Goal: Task Accomplishment & Management: Complete application form

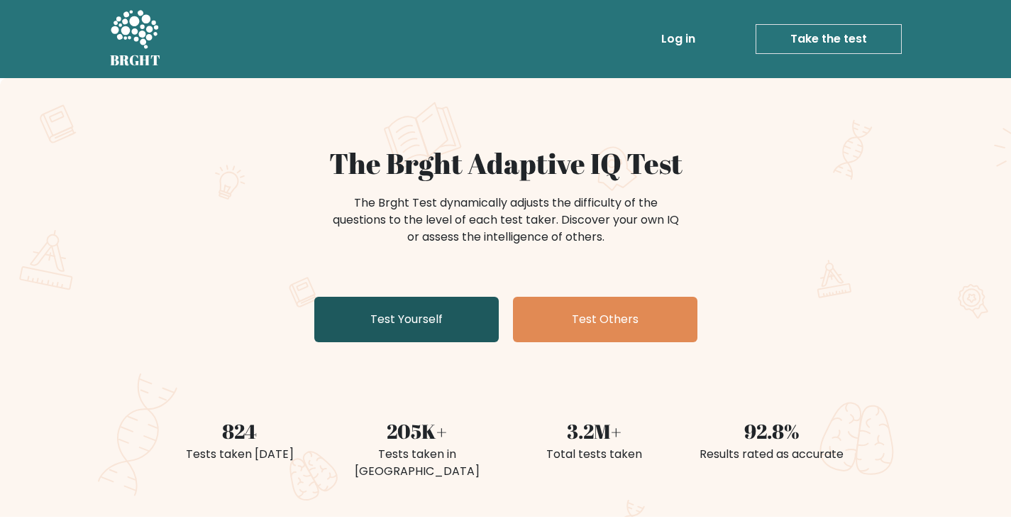
click at [422, 334] on link "Test Yourself" at bounding box center [406, 319] width 184 height 45
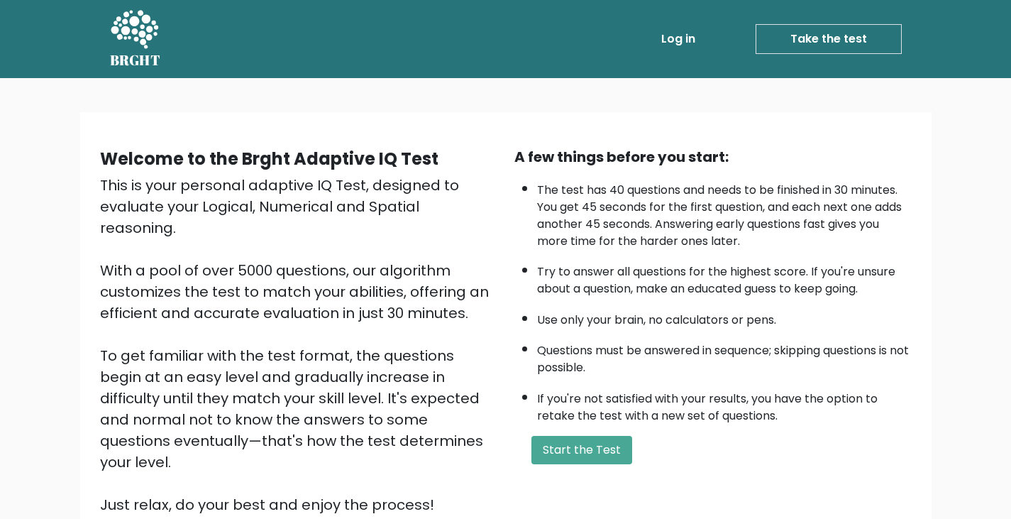
scroll to position [131, 0]
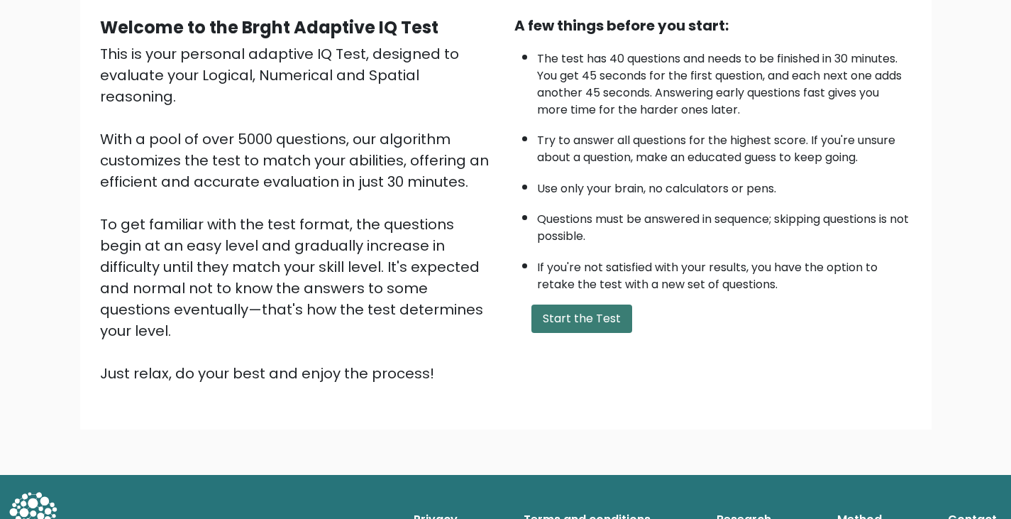
click at [613, 324] on button "Start the Test" at bounding box center [581, 318] width 101 height 28
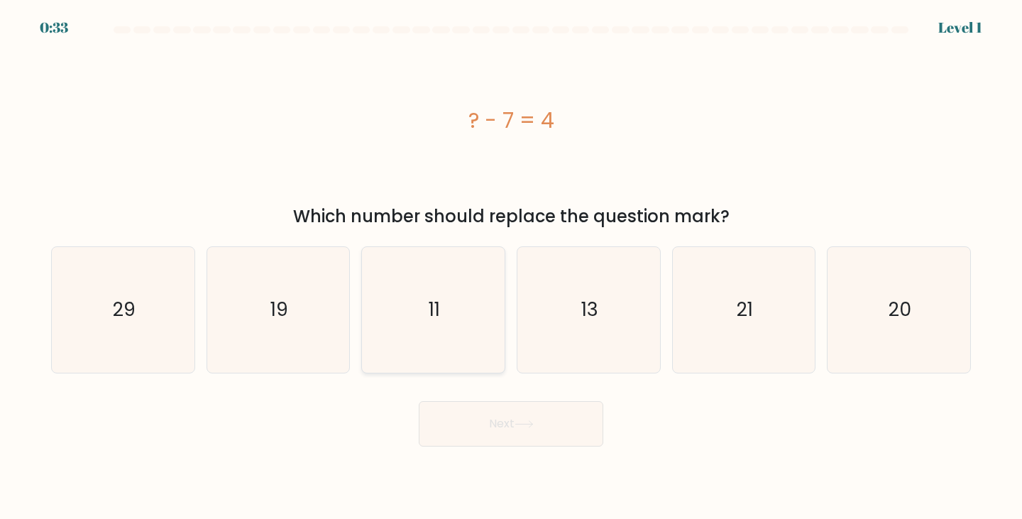
click at [469, 252] on icon "11" at bounding box center [433, 310] width 126 height 126
click at [511, 260] on input "c. 11" at bounding box center [511, 263] width 1 height 7
radio input "true"
click at [532, 426] on icon at bounding box center [523, 424] width 17 height 6
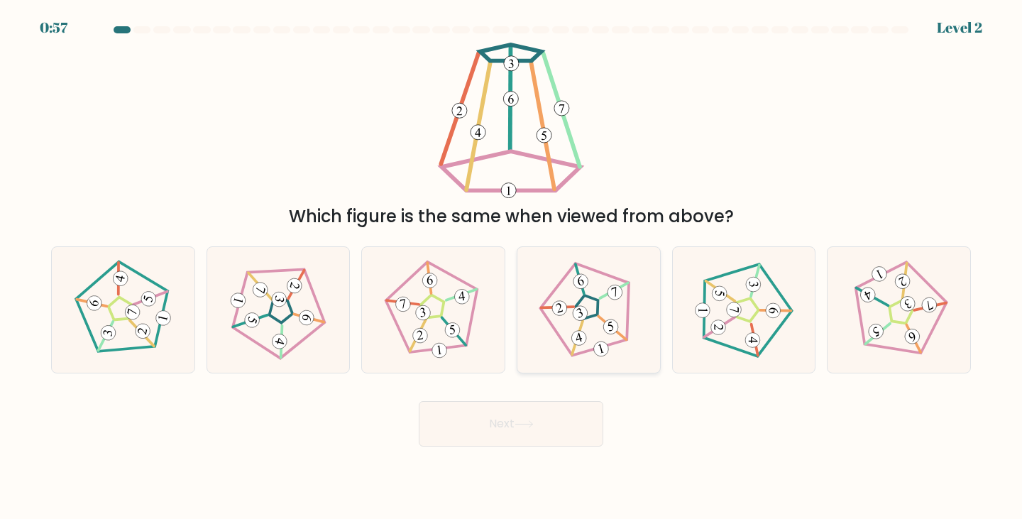
click at [595, 321] on icon at bounding box center [588, 310] width 100 height 100
click at [511, 267] on input "d." at bounding box center [511, 263] width 1 height 7
radio input "true"
click at [572, 418] on button "Next" at bounding box center [511, 423] width 184 height 45
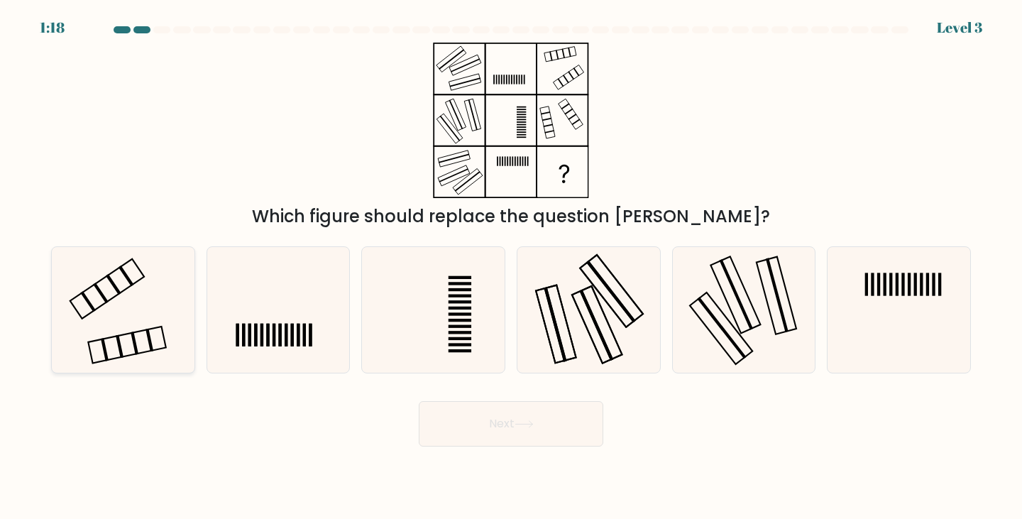
click at [93, 312] on icon at bounding box center [123, 310] width 126 height 126
click at [511, 267] on input "a." at bounding box center [511, 263] width 1 height 7
radio input "true"
click at [502, 434] on button "Next" at bounding box center [511, 423] width 184 height 45
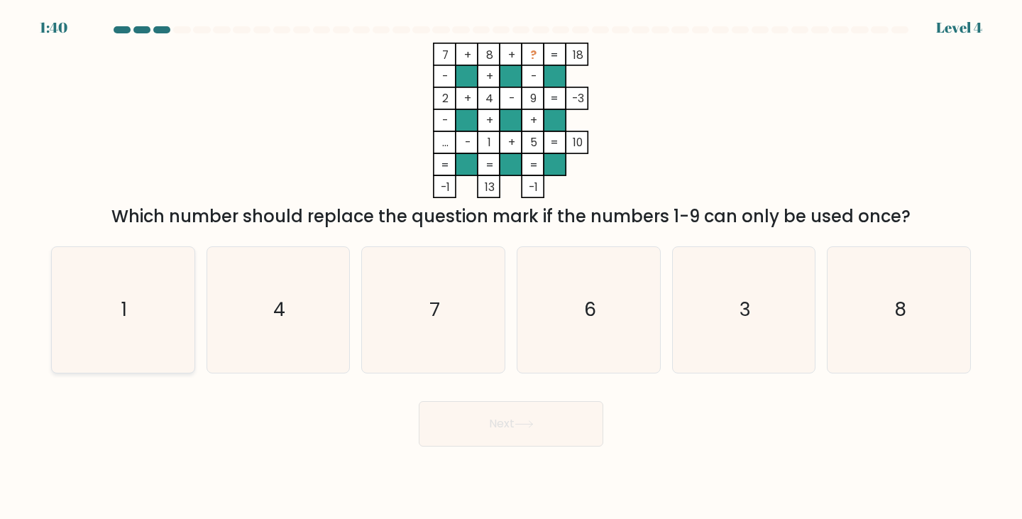
click at [149, 306] on icon "1" at bounding box center [123, 310] width 126 height 126
click at [511, 267] on input "a. 1" at bounding box center [511, 263] width 1 height 7
radio input "true"
click at [521, 439] on button "Next" at bounding box center [511, 423] width 184 height 45
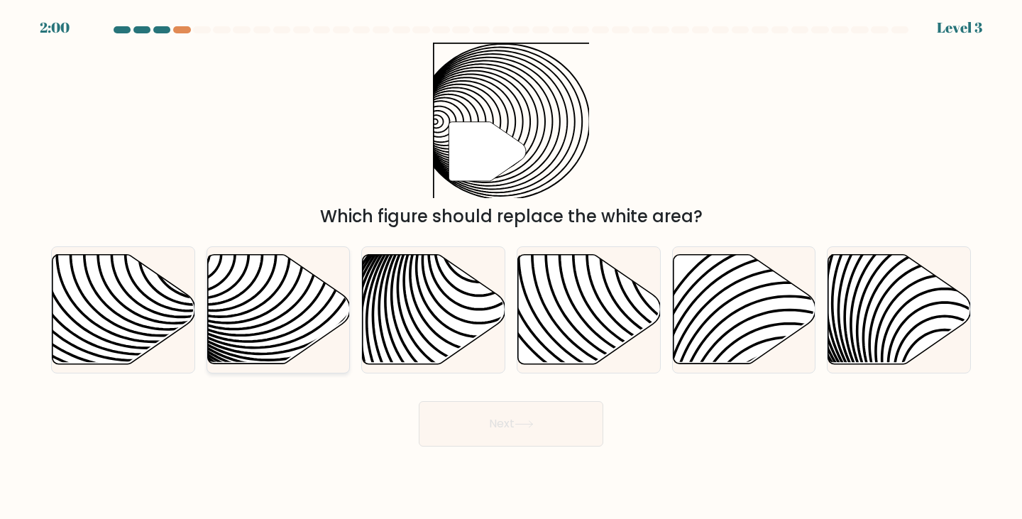
click at [284, 326] on icon at bounding box center [323, 254] width 287 height 287
click at [511, 267] on input "b." at bounding box center [511, 263] width 1 height 7
radio input "true"
click at [565, 426] on button "Next" at bounding box center [511, 423] width 184 height 45
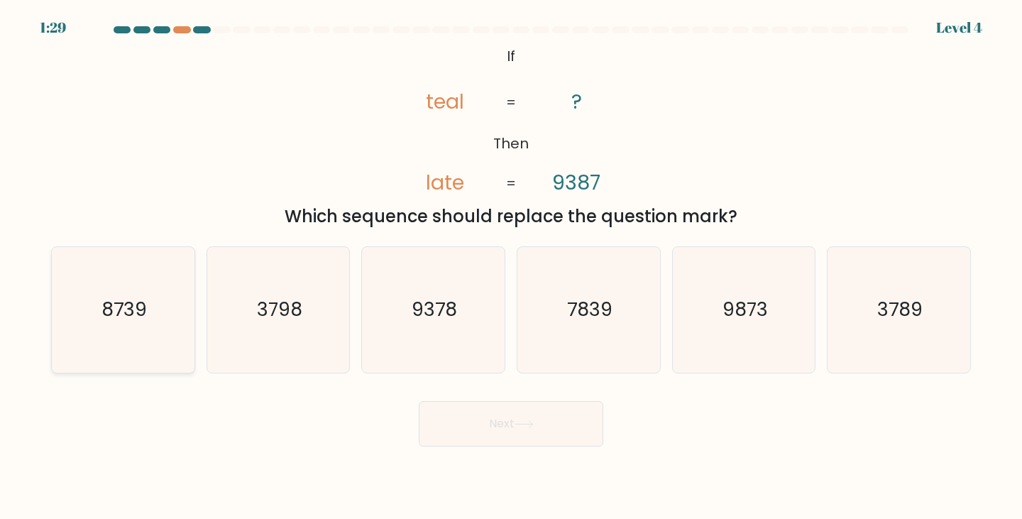
click at [132, 323] on icon "8739" at bounding box center [123, 310] width 126 height 126
click at [511, 267] on input "a. 8739" at bounding box center [511, 263] width 1 height 7
radio input "true"
click at [532, 427] on icon at bounding box center [523, 424] width 19 height 8
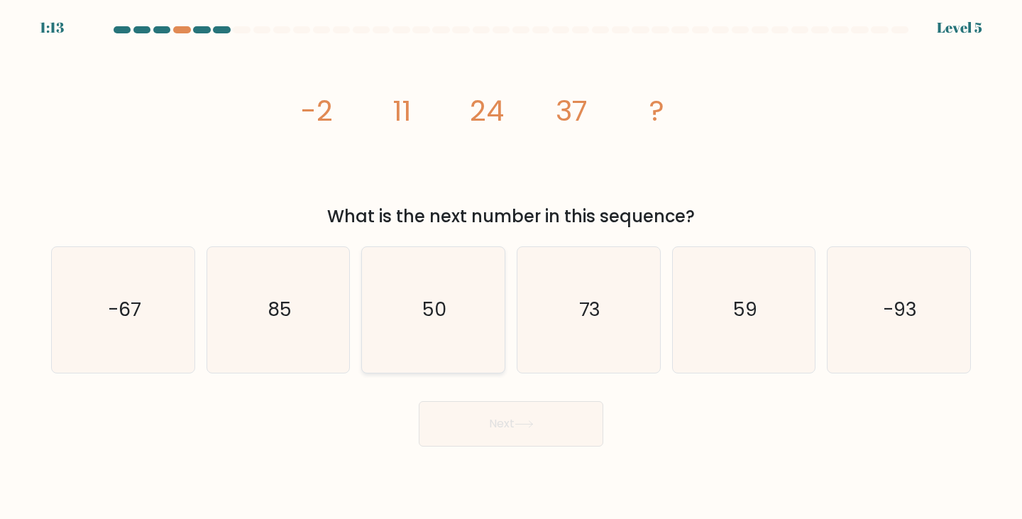
click at [467, 333] on icon "50" at bounding box center [433, 310] width 126 height 126
click at [511, 267] on input "c. 50" at bounding box center [511, 263] width 1 height 7
radio input "true"
click at [558, 422] on button "Next" at bounding box center [511, 423] width 184 height 45
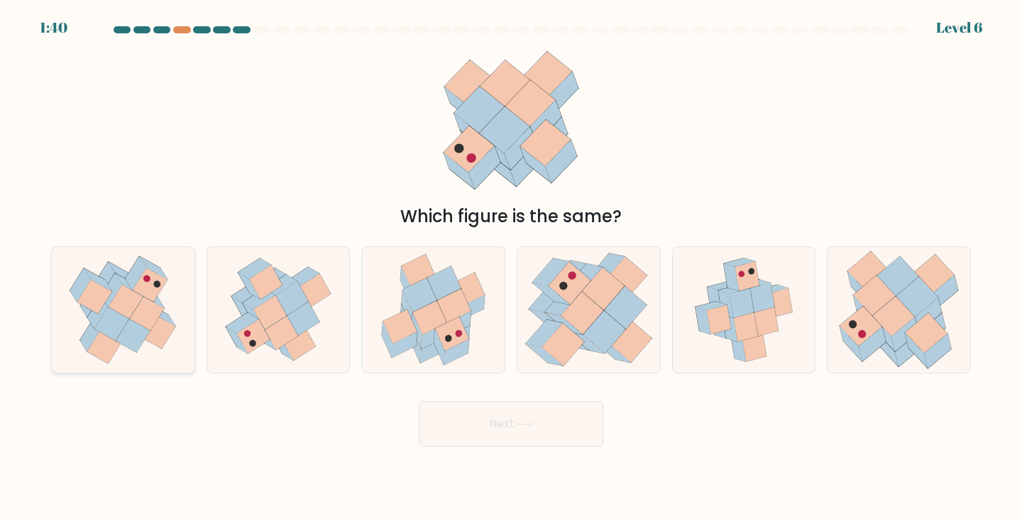
click at [131, 328] on icon at bounding box center [133, 336] width 35 height 34
click at [511, 267] on input "a." at bounding box center [511, 263] width 1 height 7
radio input "true"
click at [743, 314] on icon at bounding box center [741, 302] width 24 height 29
click at [511, 267] on input "e." at bounding box center [511, 263] width 1 height 7
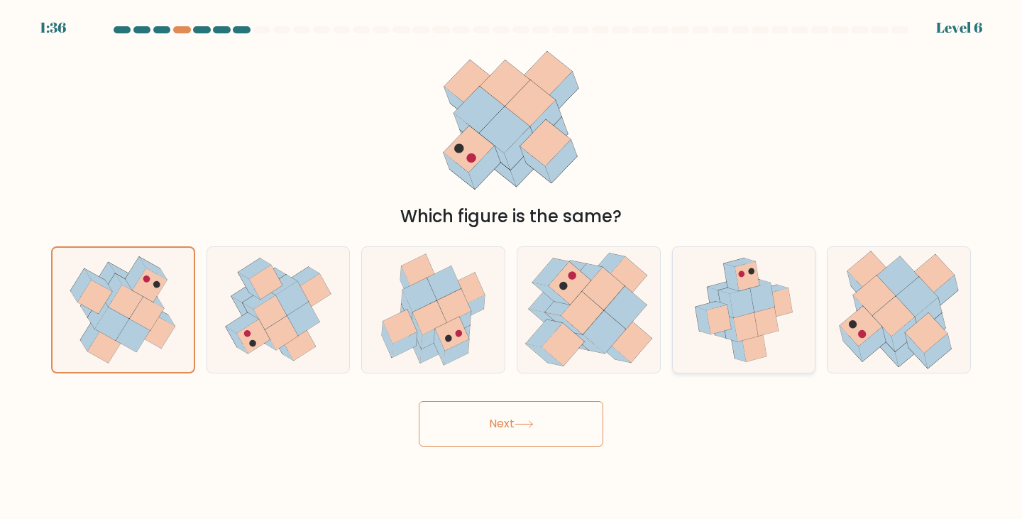
radio input "true"
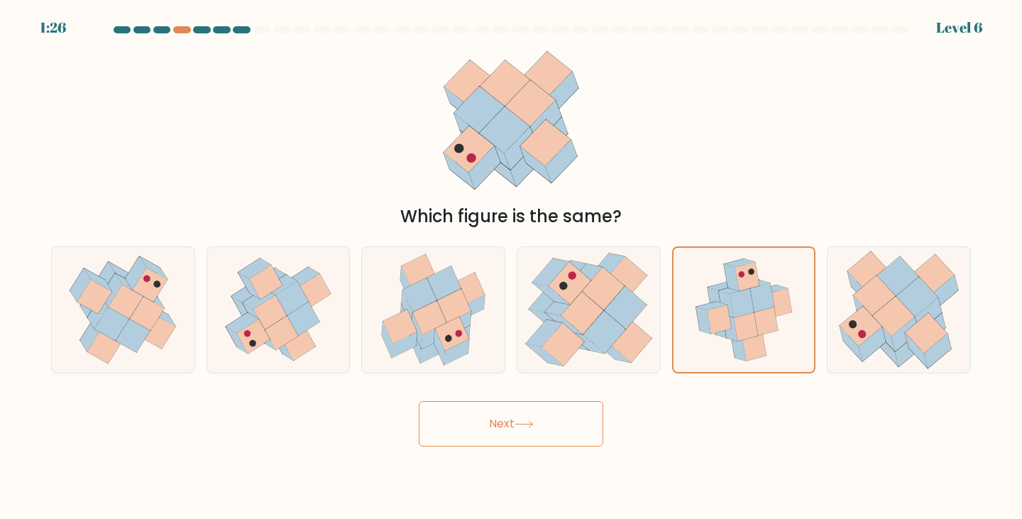
click at [550, 402] on button "Next" at bounding box center [511, 423] width 184 height 45
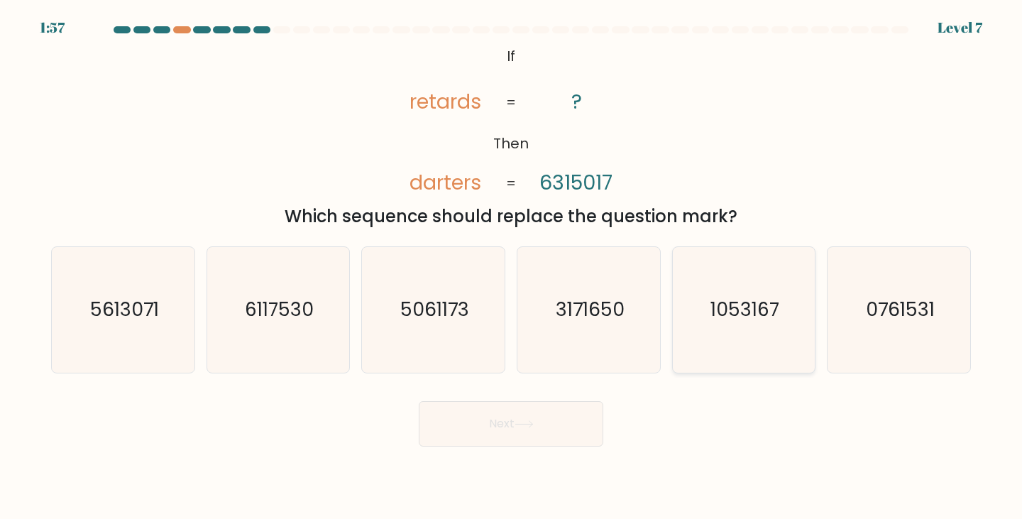
click at [733, 329] on icon "1053167" at bounding box center [744, 310] width 126 height 126
click at [511, 267] on input "e. 1053167" at bounding box center [511, 263] width 1 height 7
radio input "true"
click at [555, 436] on button "Next" at bounding box center [511, 423] width 184 height 45
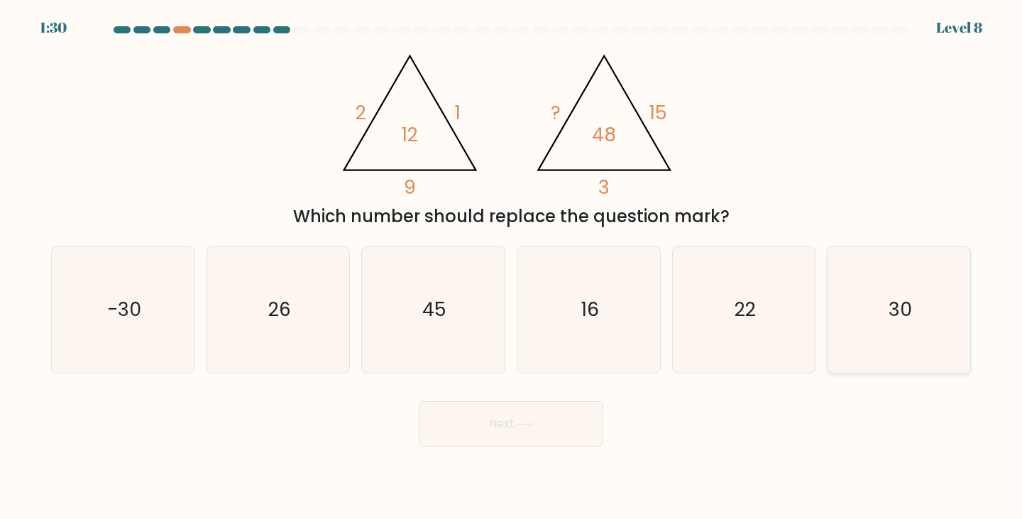
click at [868, 316] on icon "30" at bounding box center [899, 310] width 126 height 126
click at [511, 267] on input "f. 30" at bounding box center [511, 263] width 1 height 7
radio input "true"
click at [536, 428] on button "Next" at bounding box center [511, 423] width 184 height 45
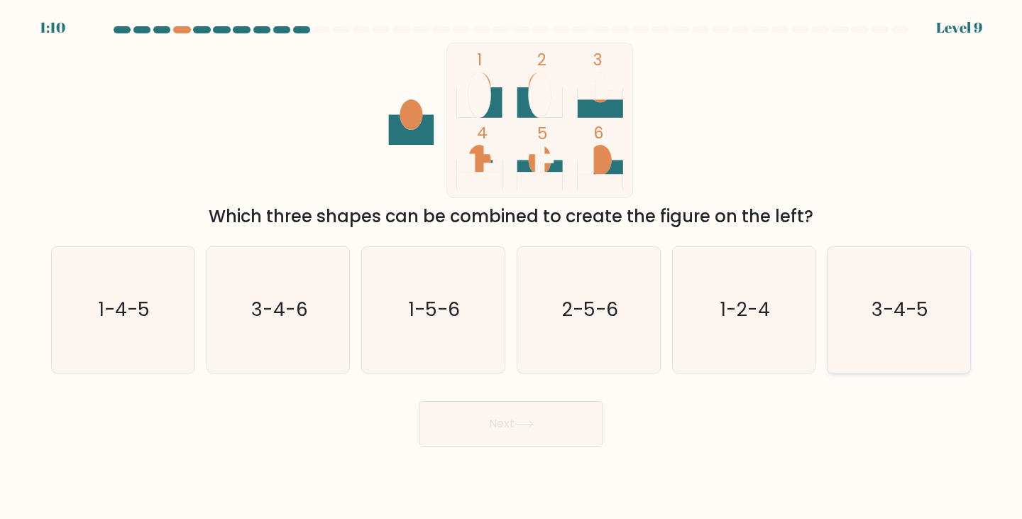
click at [911, 326] on icon "3-4-5" at bounding box center [899, 310] width 126 height 126
click at [511, 267] on input "f. 3-4-5" at bounding box center [511, 263] width 1 height 7
radio input "true"
click at [582, 434] on button "Next" at bounding box center [511, 423] width 184 height 45
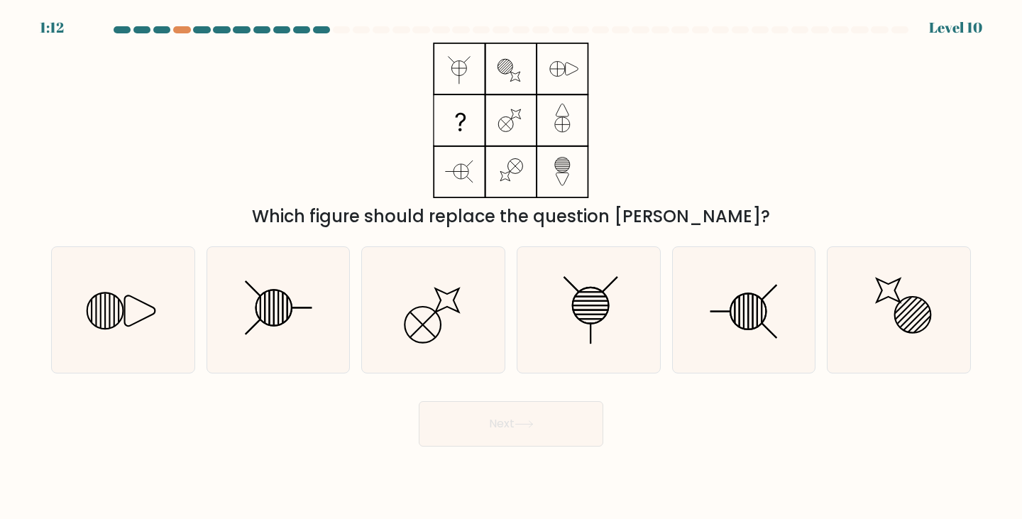
drag, startPoint x: 738, startPoint y: 360, endPoint x: 420, endPoint y: 543, distance: 367.4
drag, startPoint x: 420, startPoint y: 543, endPoint x: 949, endPoint y: 149, distance: 659.6
click at [949, 149] on div "Which figure should replace the question mark?" at bounding box center [511, 136] width 936 height 187
click at [282, 330] on icon at bounding box center [279, 310] width 126 height 126
click at [511, 267] on input "b." at bounding box center [511, 263] width 1 height 7
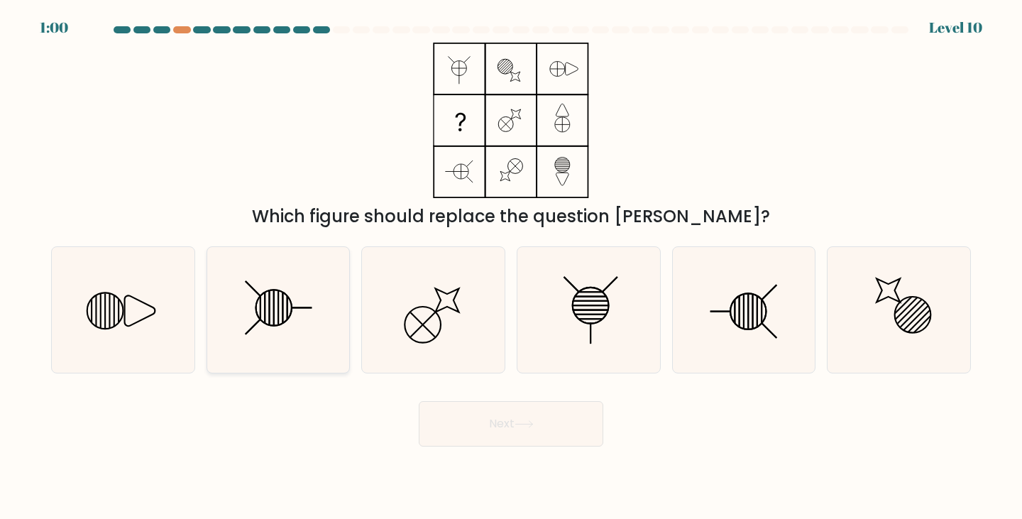
radio input "true"
click at [504, 421] on button "Next" at bounding box center [511, 423] width 184 height 45
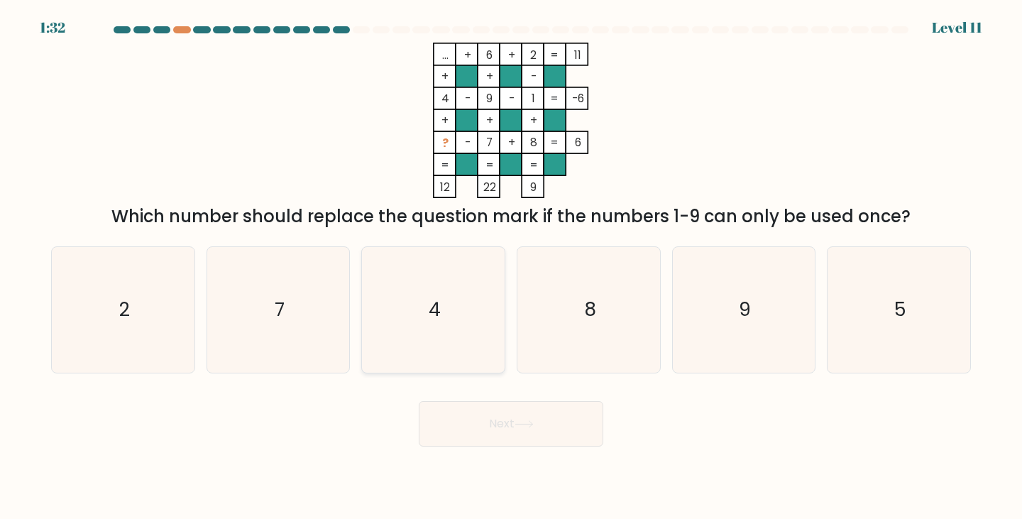
drag, startPoint x: 418, startPoint y: 272, endPoint x: 428, endPoint y: 291, distance: 21.6
click at [419, 272] on icon "4" at bounding box center [433, 310] width 126 height 126
click at [511, 267] on input "c. 4" at bounding box center [511, 263] width 1 height 7
radio input "true"
click at [533, 421] on icon at bounding box center [523, 424] width 19 height 8
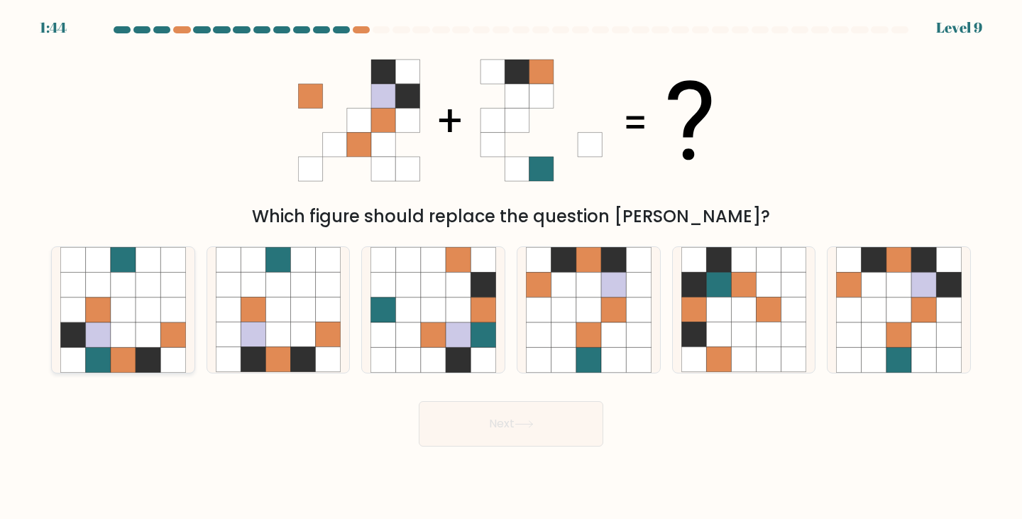
click at [131, 301] on icon at bounding box center [123, 309] width 25 height 25
click at [511, 267] on input "a." at bounding box center [511, 263] width 1 height 7
radio input "true"
click at [532, 431] on button "Next" at bounding box center [511, 423] width 184 height 45
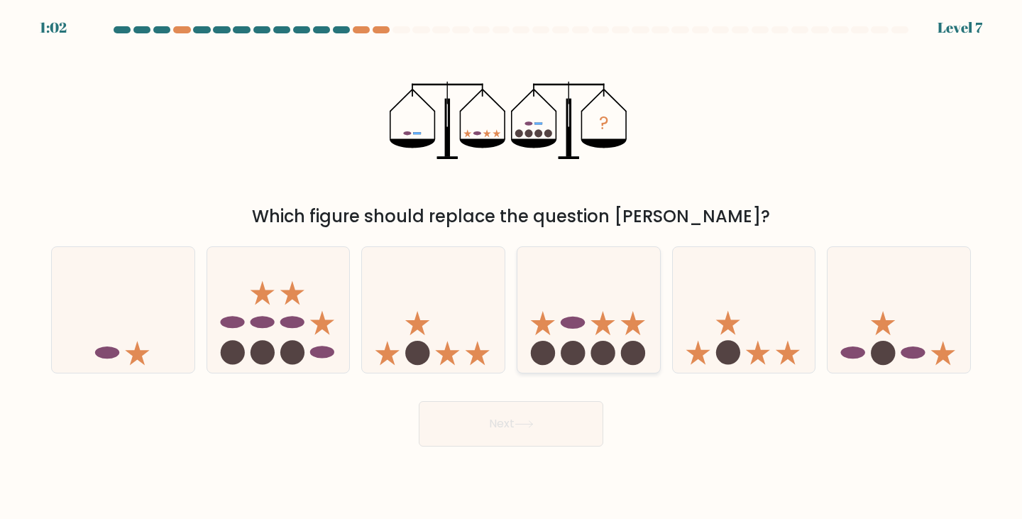
click at [602, 355] on circle at bounding box center [602, 353] width 24 height 24
click at [511, 267] on input "d." at bounding box center [511, 263] width 1 height 7
radio input "true"
click at [602, 355] on circle at bounding box center [602, 353] width 24 height 24
click at [511, 267] on input "d." at bounding box center [511, 263] width 1 height 7
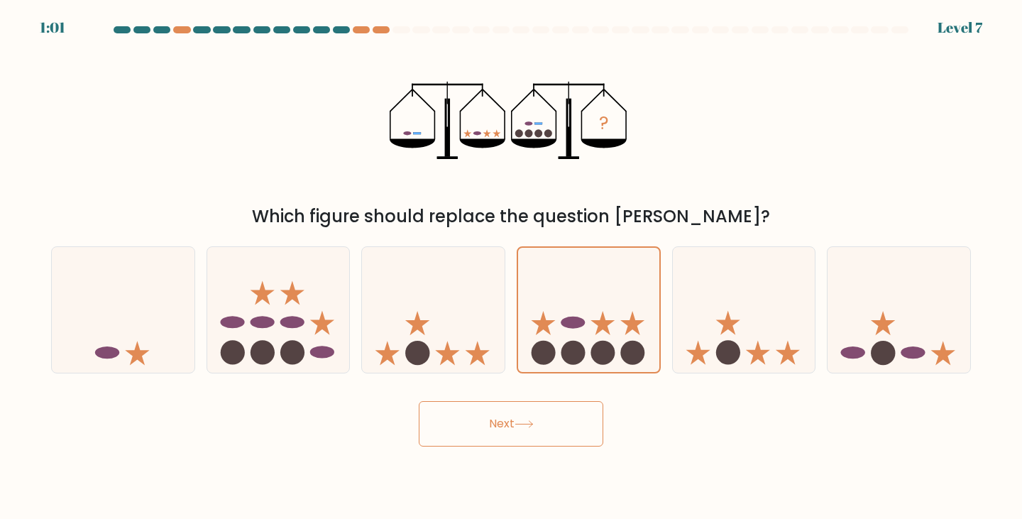
click at [587, 431] on button "Next" at bounding box center [511, 423] width 184 height 45
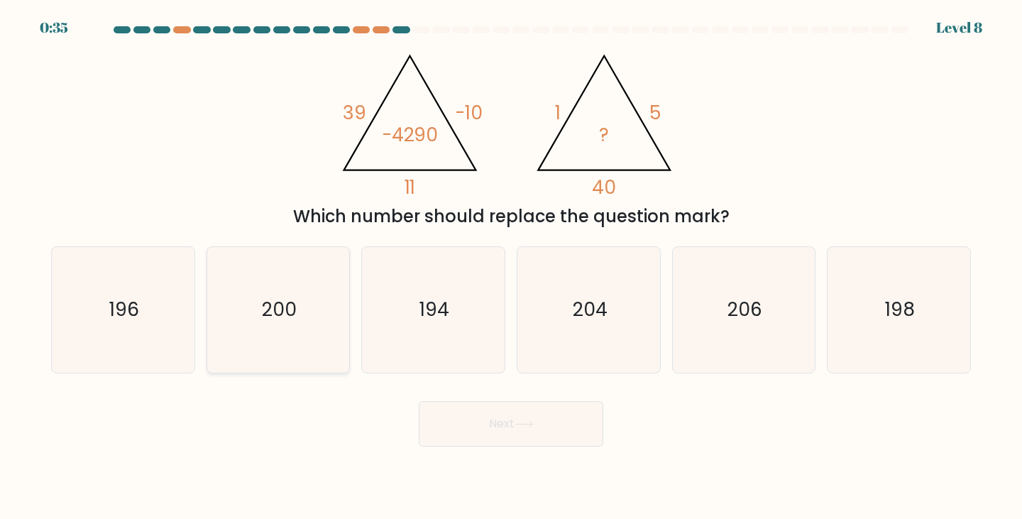
click at [258, 315] on icon "200" at bounding box center [279, 310] width 126 height 126
click at [511, 267] on input "b. 200" at bounding box center [511, 263] width 1 height 7
radio input "true"
click at [459, 413] on button "Next" at bounding box center [511, 423] width 184 height 45
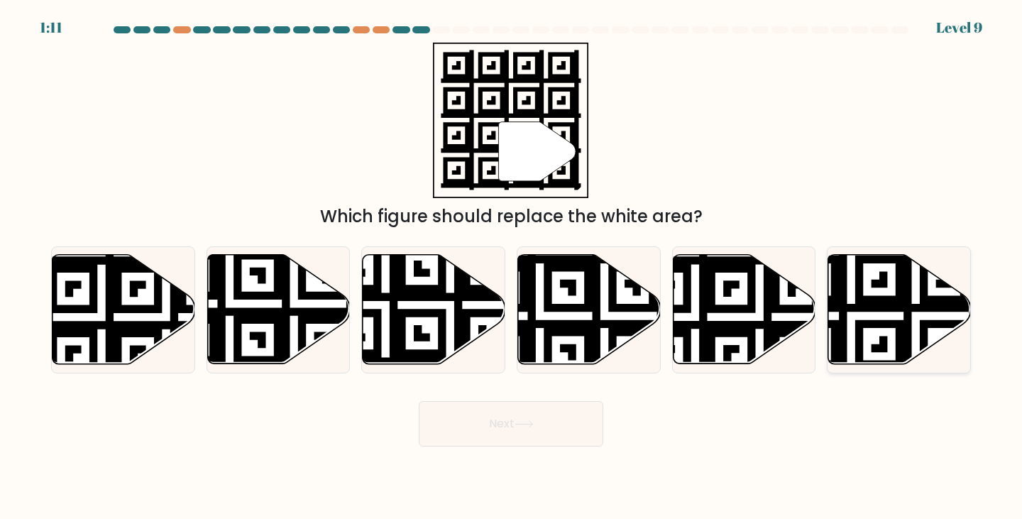
click at [887, 320] on icon at bounding box center [850, 251] width 258 height 258
click at [511, 267] on input "f." at bounding box center [511, 263] width 1 height 7
radio input "true"
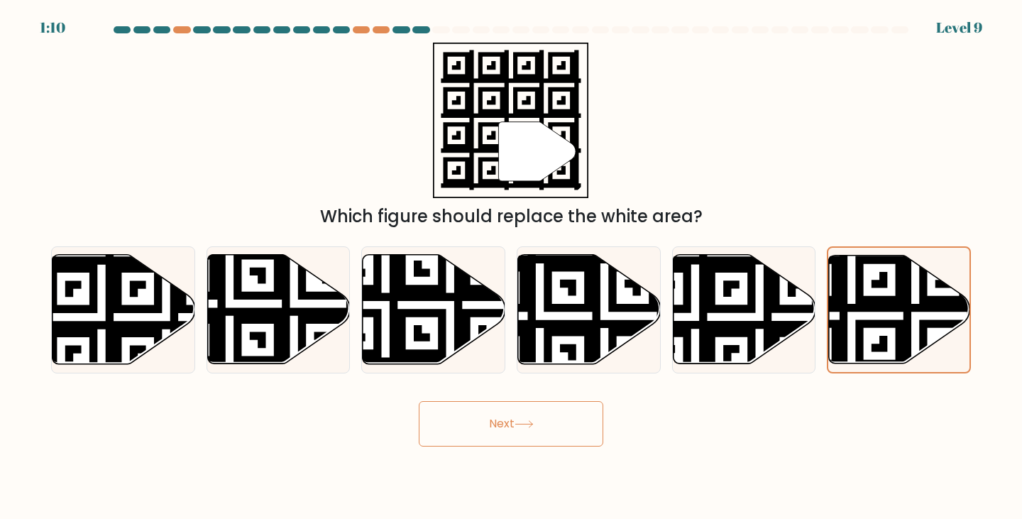
click at [559, 431] on button "Next" at bounding box center [511, 423] width 184 height 45
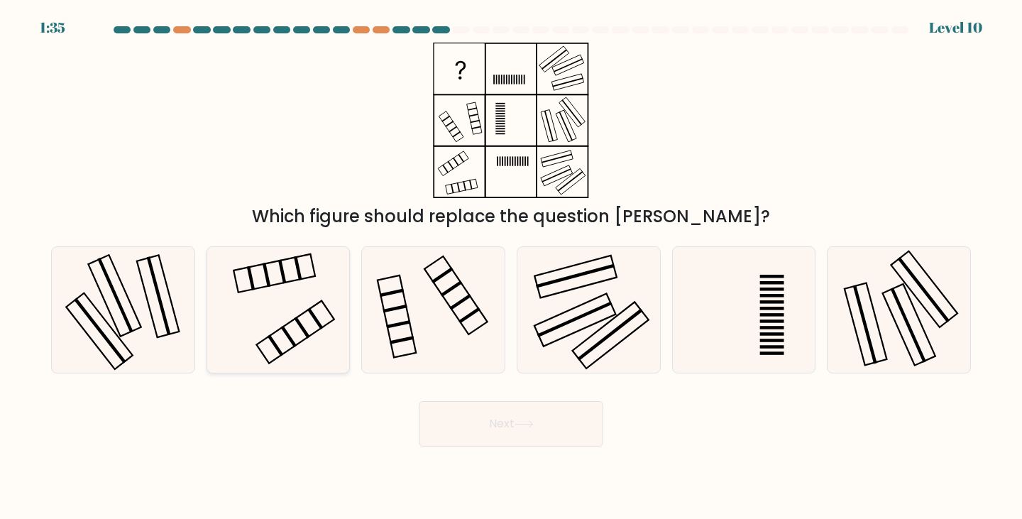
click at [320, 284] on icon at bounding box center [279, 310] width 126 height 126
click at [511, 267] on input "b." at bounding box center [511, 263] width 1 height 7
radio input "true"
click at [540, 433] on button "Next" at bounding box center [511, 423] width 184 height 45
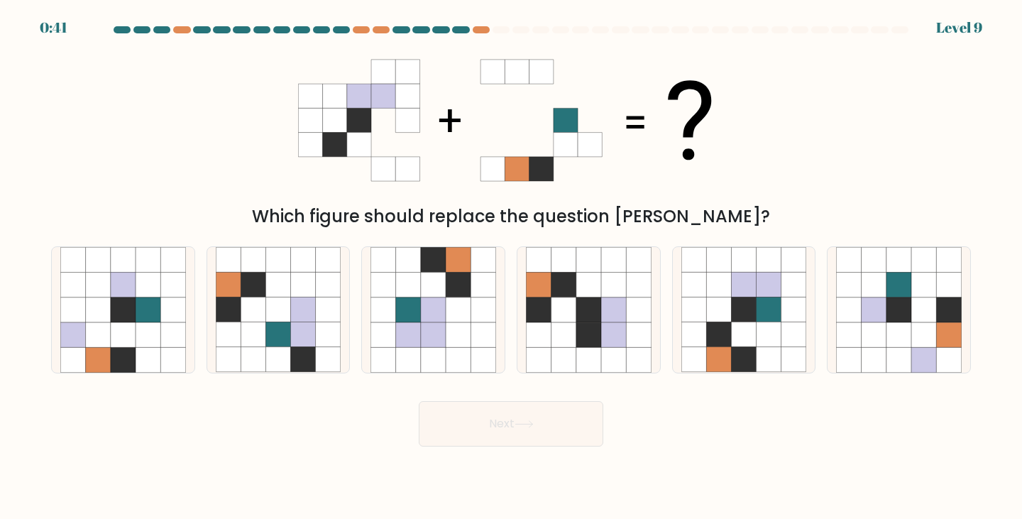
click at [179, 156] on div "Which figure should replace the question [PERSON_NAME]?" at bounding box center [511, 136] width 936 height 187
click at [482, 31] on div at bounding box center [480, 29] width 17 height 7
click at [465, 30] on div at bounding box center [460, 29] width 17 height 7
click at [143, 351] on icon at bounding box center [147, 359] width 25 height 25
click at [511, 267] on input "a." at bounding box center [511, 263] width 1 height 7
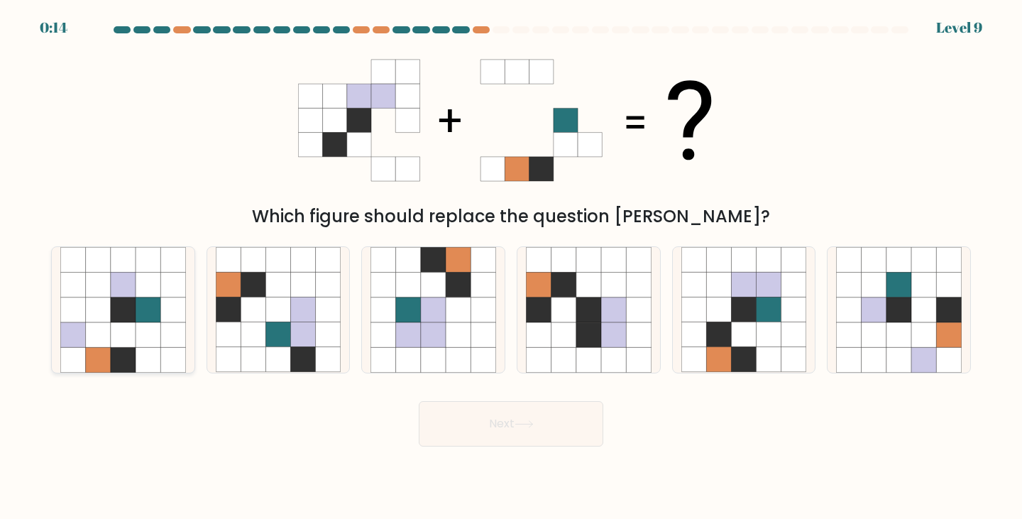
radio input "true"
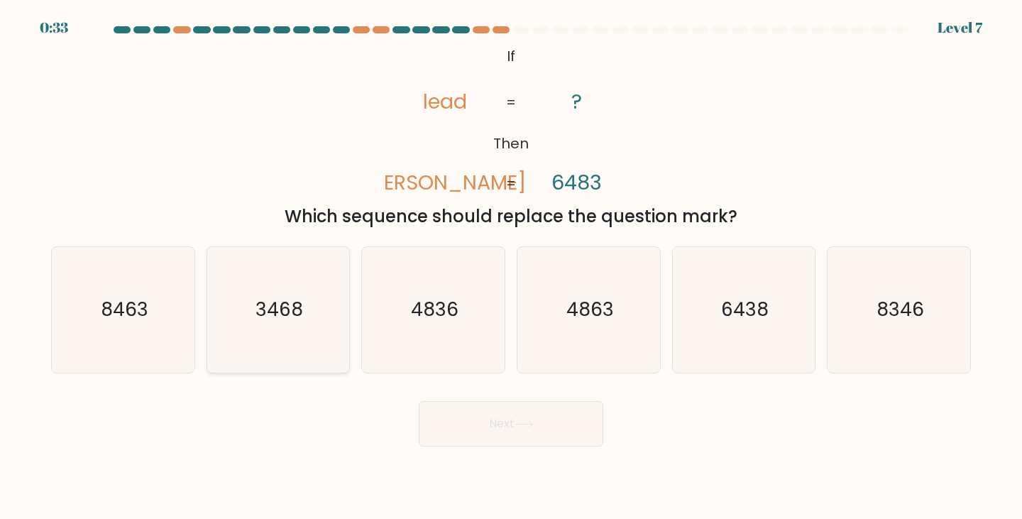
click at [277, 311] on text "3468" at bounding box center [279, 310] width 48 height 26
click at [511, 267] on input "b. 3468" at bounding box center [511, 263] width 1 height 7
radio input "true"
click at [482, 411] on button "Next" at bounding box center [511, 423] width 184 height 45
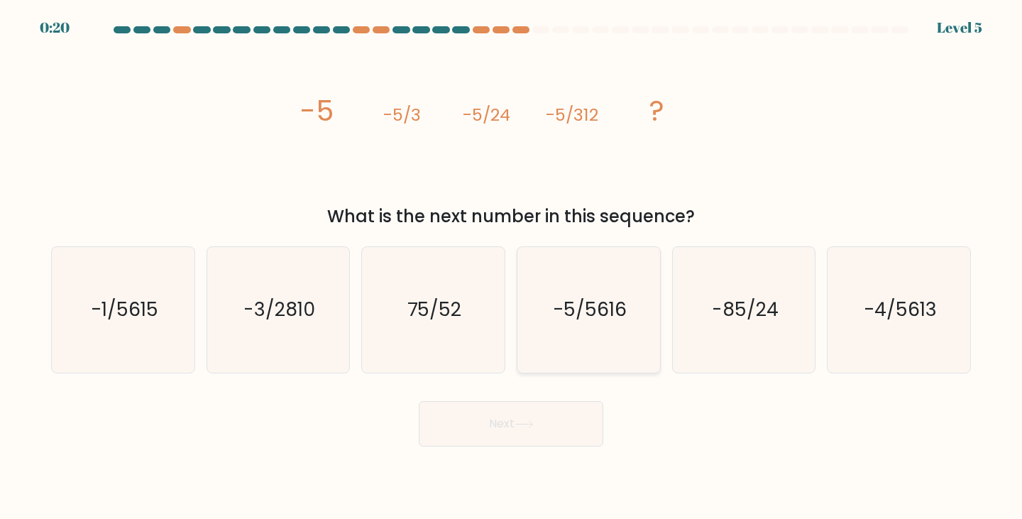
click at [620, 328] on icon "-5/5616" at bounding box center [589, 310] width 126 height 126
click at [511, 267] on input "d. -5/5616" at bounding box center [511, 263] width 1 height 7
radio input "true"
click at [572, 431] on button "Next" at bounding box center [511, 423] width 184 height 45
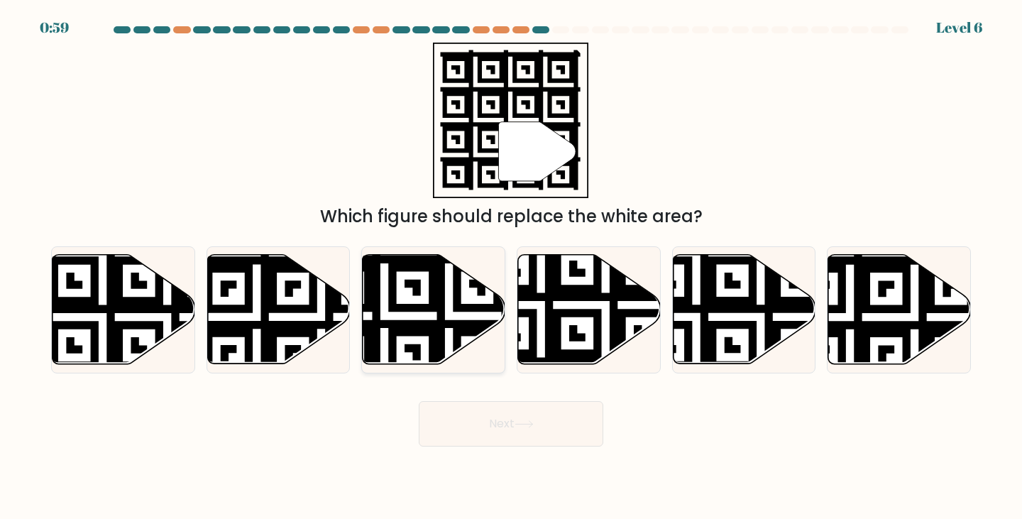
click at [428, 320] on icon at bounding box center [384, 251] width 258 height 258
click at [511, 267] on input "c." at bounding box center [511, 263] width 1 height 7
radio input "true"
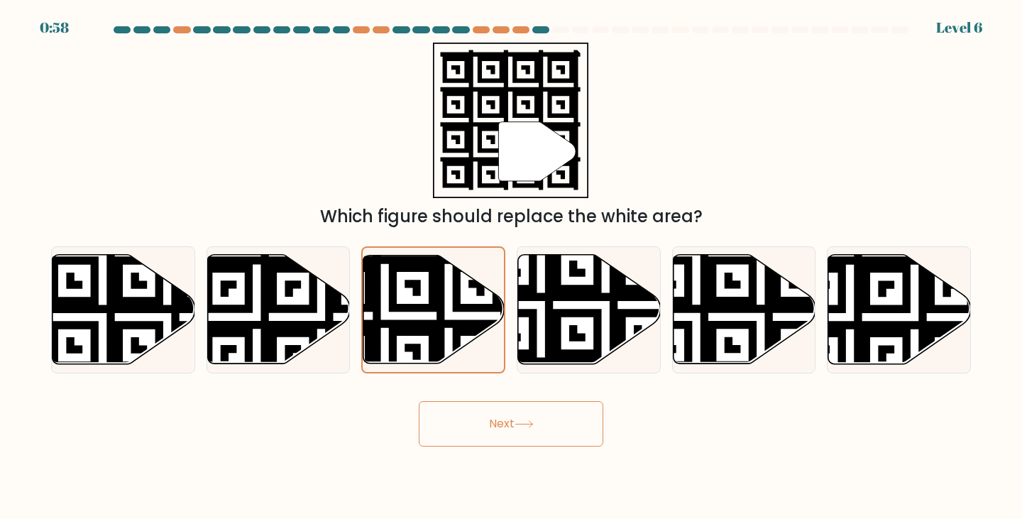
click at [538, 432] on button "Next" at bounding box center [511, 423] width 184 height 45
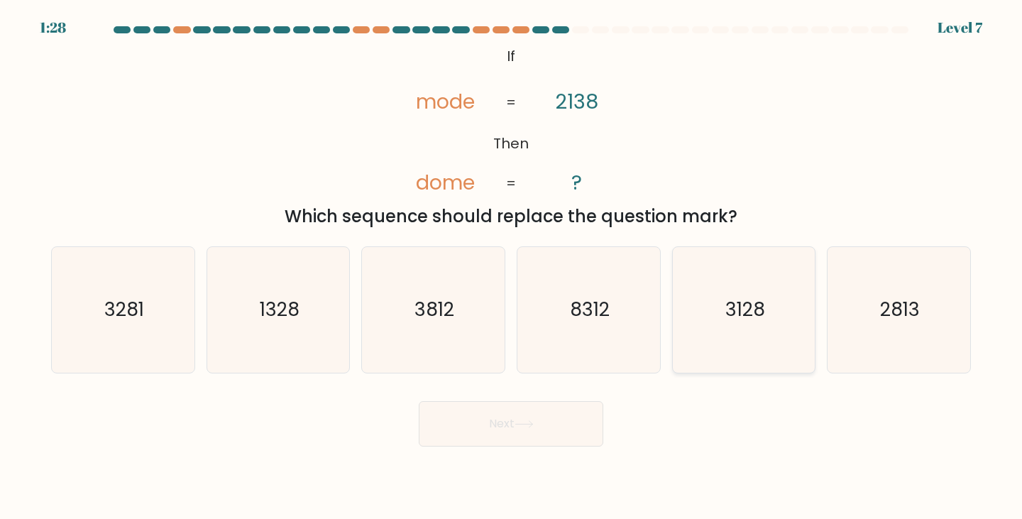
click at [746, 328] on icon "3128" at bounding box center [744, 310] width 126 height 126
click at [511, 267] on input "e. 3128" at bounding box center [511, 263] width 1 height 7
radio input "true"
click at [578, 431] on button "Next" at bounding box center [511, 423] width 184 height 45
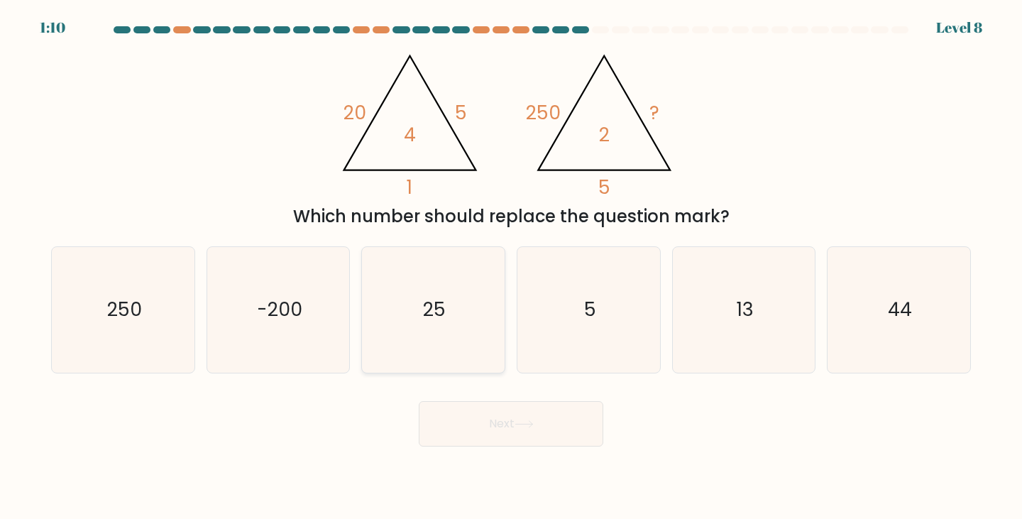
click at [426, 319] on text "25" at bounding box center [434, 310] width 23 height 26
click at [511, 267] on input "c. 25" at bounding box center [511, 263] width 1 height 7
radio input "true"
click at [556, 424] on button "Next" at bounding box center [511, 423] width 184 height 45
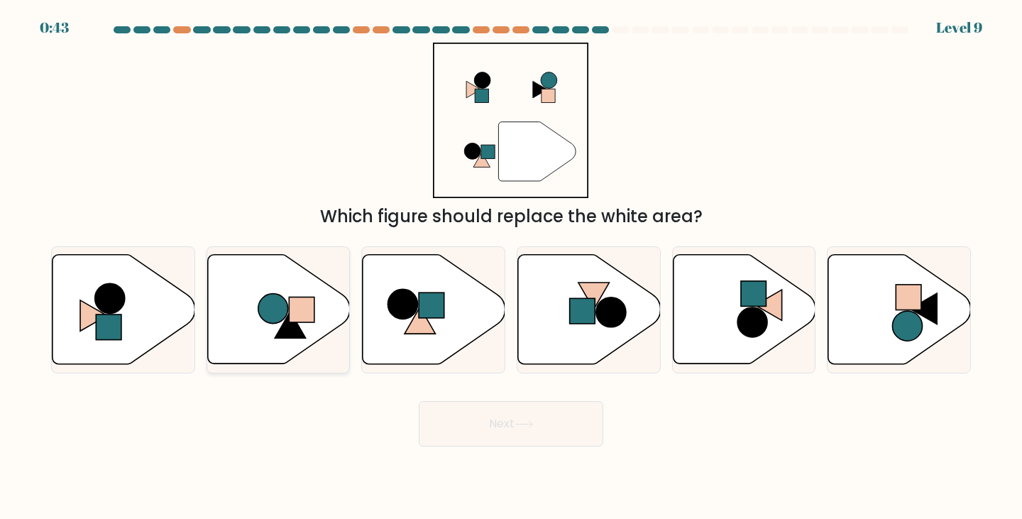
click at [306, 309] on rect at bounding box center [302, 310] width 26 height 26
click at [511, 267] on input "b." at bounding box center [511, 263] width 1 height 7
radio input "true"
click at [526, 424] on icon at bounding box center [523, 424] width 19 height 8
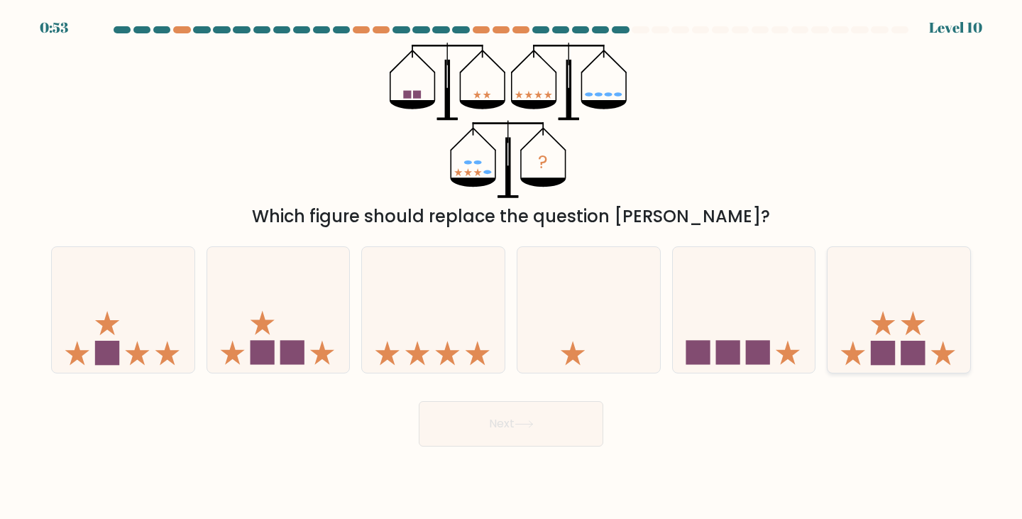
click at [908, 356] on rect at bounding box center [912, 353] width 24 height 24
click at [511, 267] on input "f." at bounding box center [511, 263] width 1 height 7
radio input "true"
click at [514, 415] on button "Next" at bounding box center [511, 423] width 184 height 45
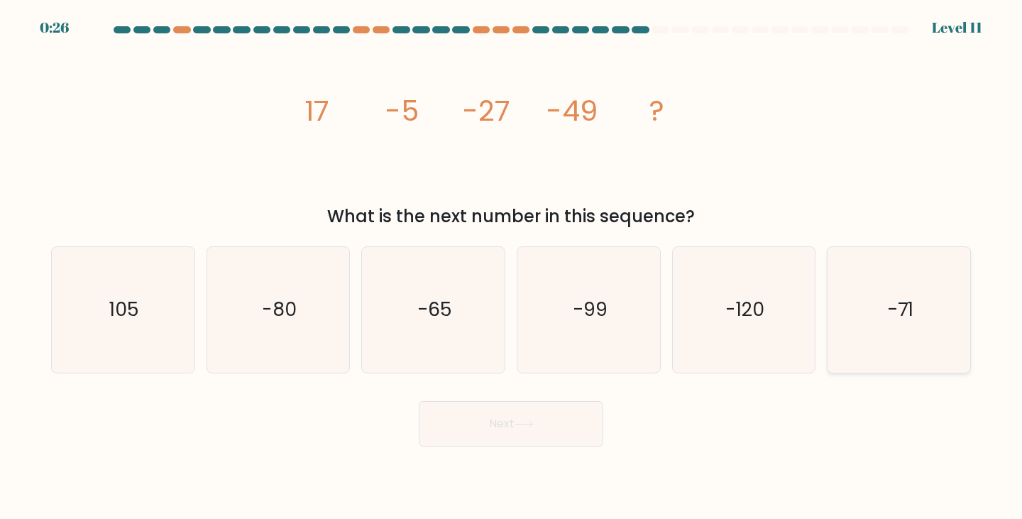
click at [911, 310] on text "-71" at bounding box center [900, 310] width 26 height 26
click at [511, 267] on input "f. -71" at bounding box center [511, 263] width 1 height 7
radio input "true"
click at [561, 433] on button "Next" at bounding box center [511, 423] width 184 height 45
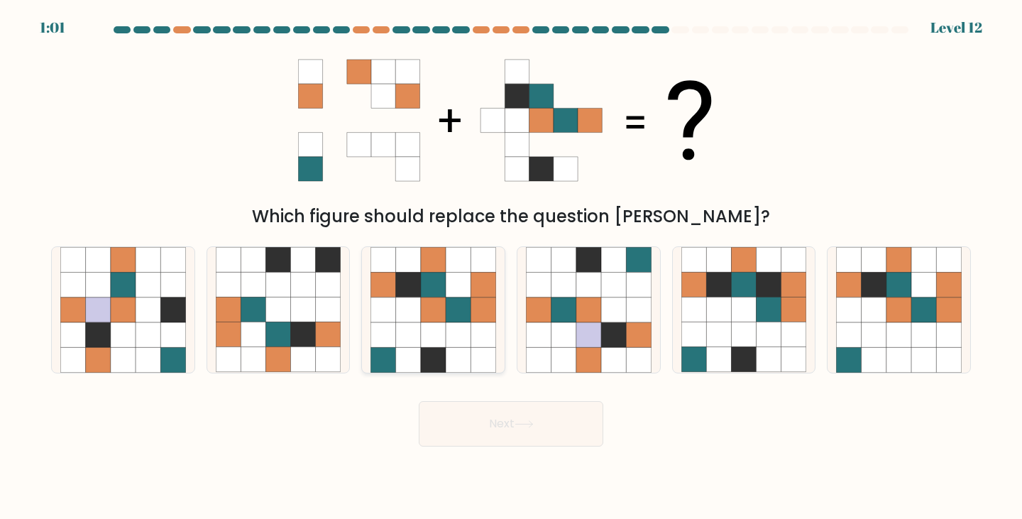
click at [432, 331] on icon at bounding box center [433, 334] width 25 height 25
click at [511, 267] on input "c." at bounding box center [511, 263] width 1 height 7
radio input "true"
click at [457, 332] on icon at bounding box center [457, 334] width 25 height 25
click at [511, 267] on input "c." at bounding box center [511, 263] width 1 height 7
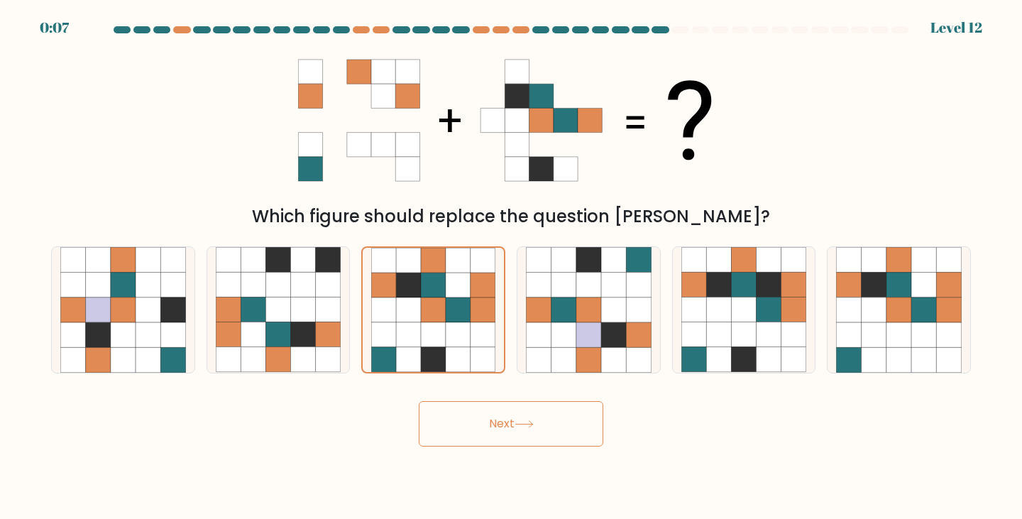
click at [498, 414] on button "Next" at bounding box center [511, 423] width 184 height 45
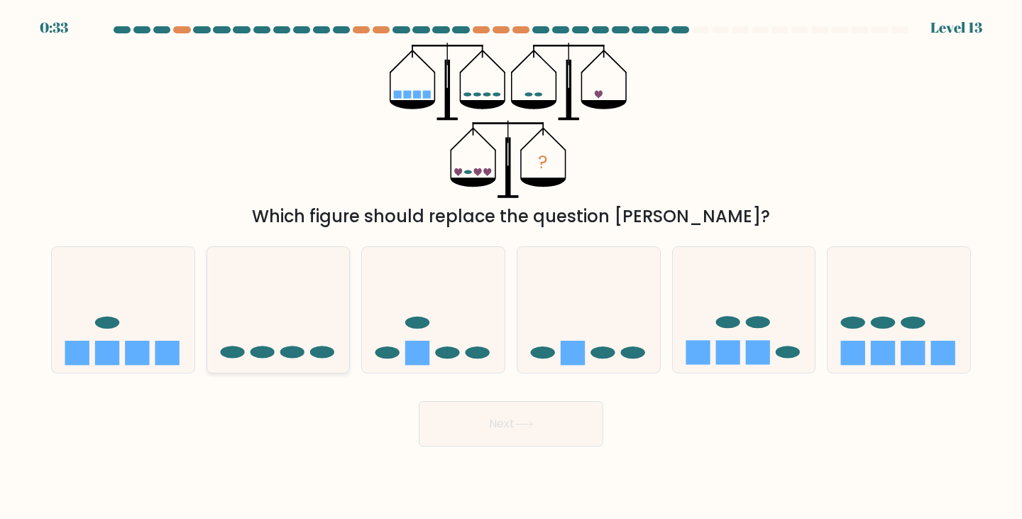
click at [272, 358] on icon at bounding box center [278, 309] width 143 height 118
click at [511, 267] on input "b." at bounding box center [511, 263] width 1 height 7
radio input "true"
click at [768, 425] on div "Next" at bounding box center [511, 418] width 936 height 56
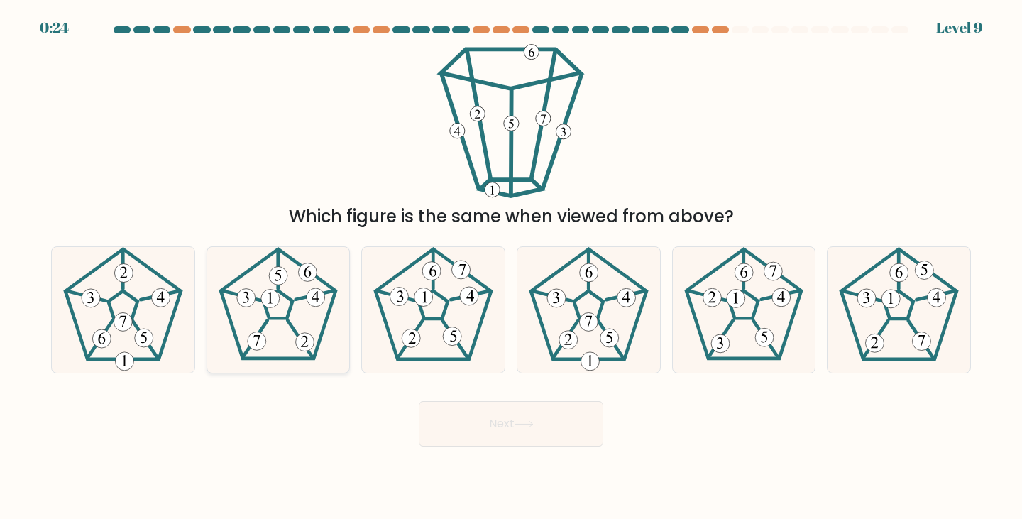
click at [272, 314] on icon at bounding box center [279, 310] width 126 height 126
click at [511, 267] on input "b." at bounding box center [511, 263] width 1 height 7
radio input "true"
click at [738, 329] on icon at bounding box center [744, 310] width 126 height 126
click at [511, 267] on input "e." at bounding box center [511, 263] width 1 height 7
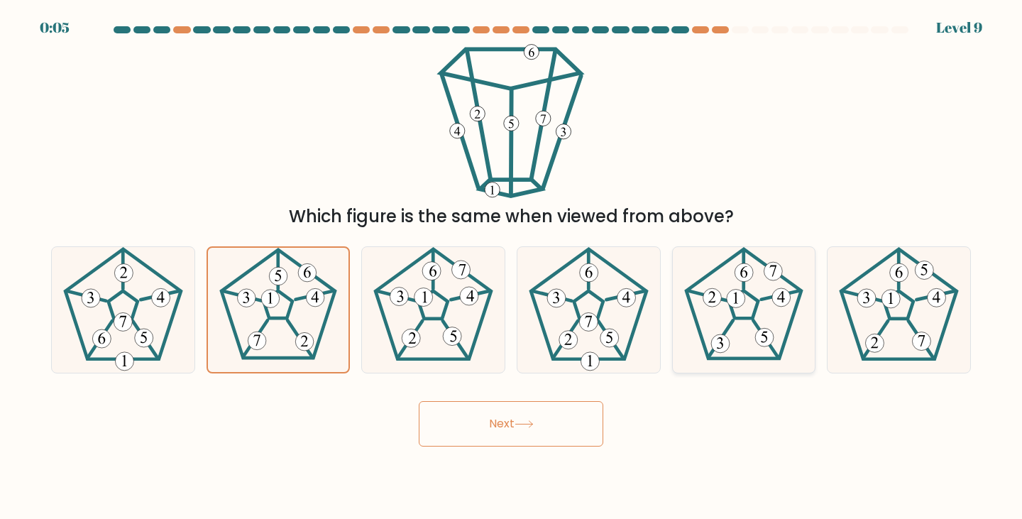
radio input "true"
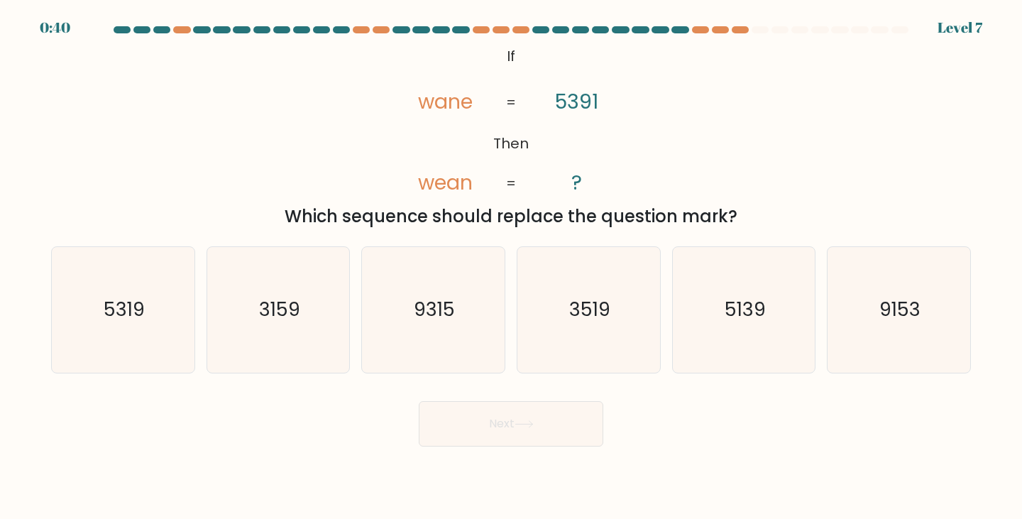
click at [721, 155] on div "@import url('https://fonts.googleapis.com/css?family=Abril+Fatface:400,100,100i…" at bounding box center [511, 136] width 936 height 187
click at [716, 320] on icon "5139" at bounding box center [744, 310] width 126 height 126
click at [511, 267] on input "e. 5139" at bounding box center [511, 263] width 1 height 7
radio input "true"
click at [551, 426] on button "Next" at bounding box center [511, 423] width 184 height 45
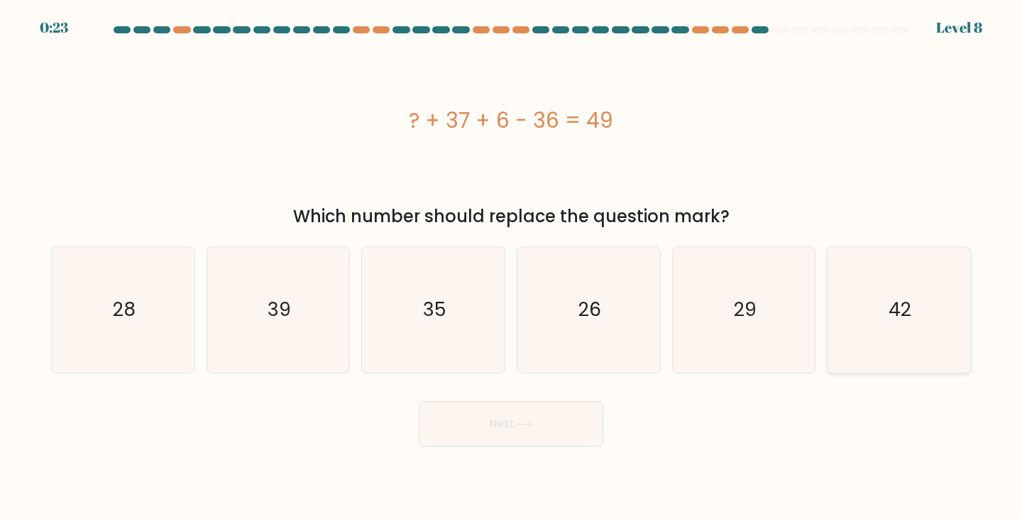
click at [878, 341] on icon "42" at bounding box center [899, 310] width 126 height 126
click at [511, 267] on input "f. 42" at bounding box center [511, 263] width 1 height 7
radio input "true"
click at [577, 453] on body "0:22 Level 8 a." at bounding box center [511, 259] width 1022 height 519
click at [580, 430] on button "Next" at bounding box center [511, 423] width 184 height 45
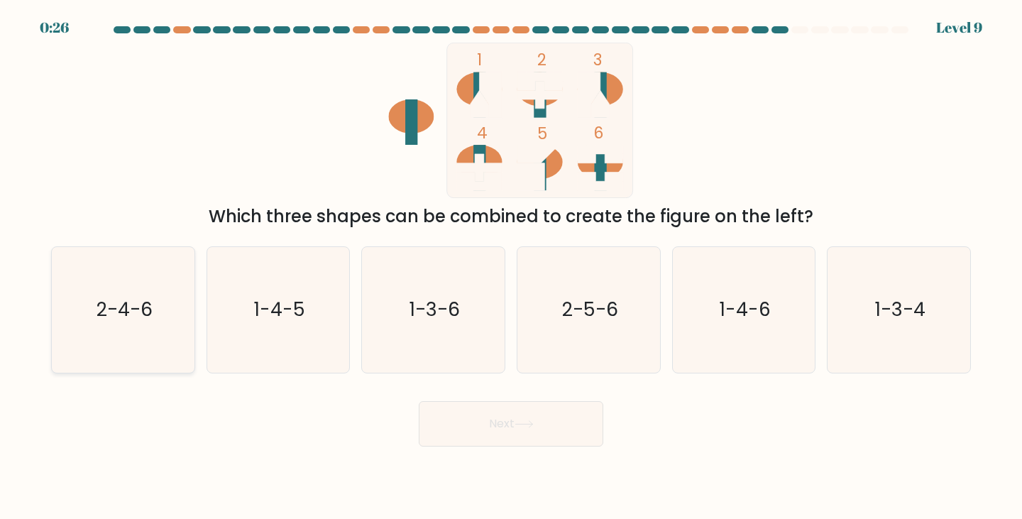
click at [139, 316] on text "2-4-6" at bounding box center [124, 310] width 56 height 26
click at [511, 267] on input "a. 2-4-6" at bounding box center [511, 263] width 1 height 7
radio input "true"
click at [540, 435] on button "Next" at bounding box center [511, 423] width 184 height 45
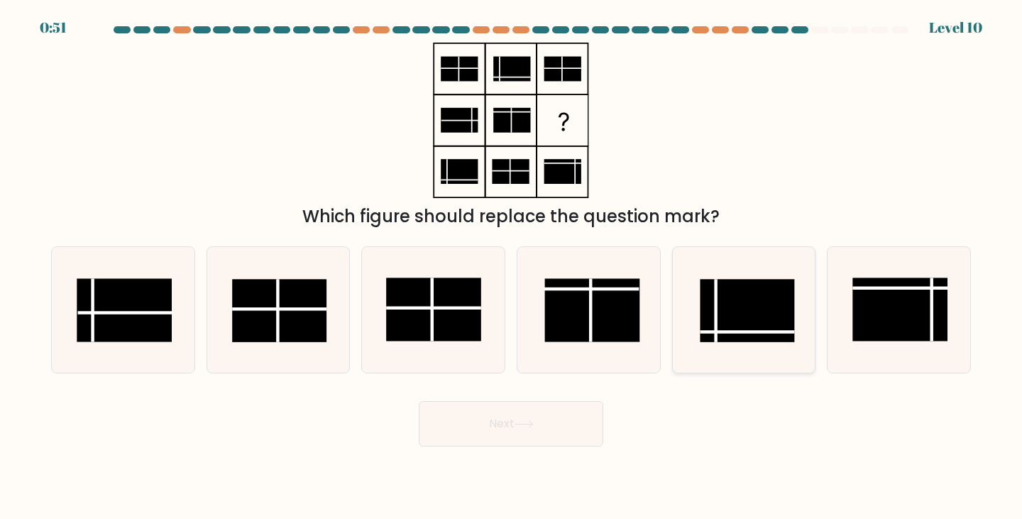
click at [766, 319] on rect at bounding box center [746, 311] width 94 height 63
click at [511, 267] on input "e." at bounding box center [511, 263] width 1 height 7
radio input "true"
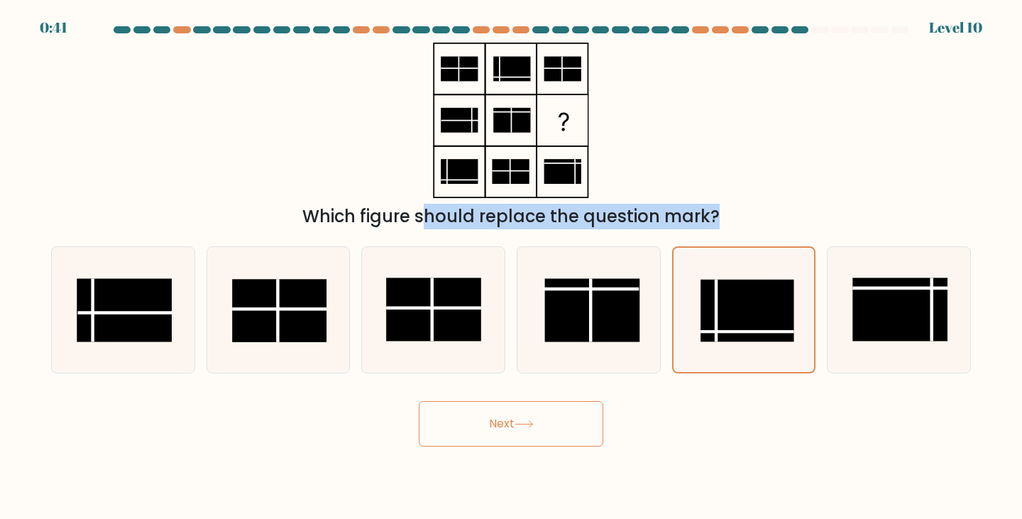
drag, startPoint x: 93, startPoint y: 304, endPoint x: 201, endPoint y: 118, distance: 215.2
click at [201, 118] on form at bounding box center [511, 236] width 1022 height 420
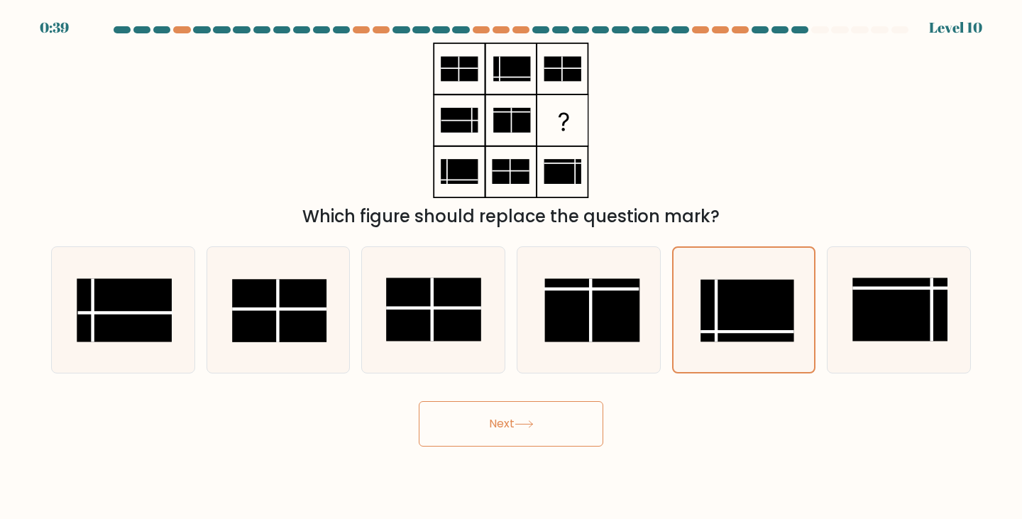
click at [287, 140] on div "Which figure should replace the question mark?" at bounding box center [511, 136] width 936 height 187
click at [77, 295] on rect at bounding box center [124, 310] width 94 height 63
click at [511, 267] on input "a." at bounding box center [511, 263] width 1 height 7
radio input "true"
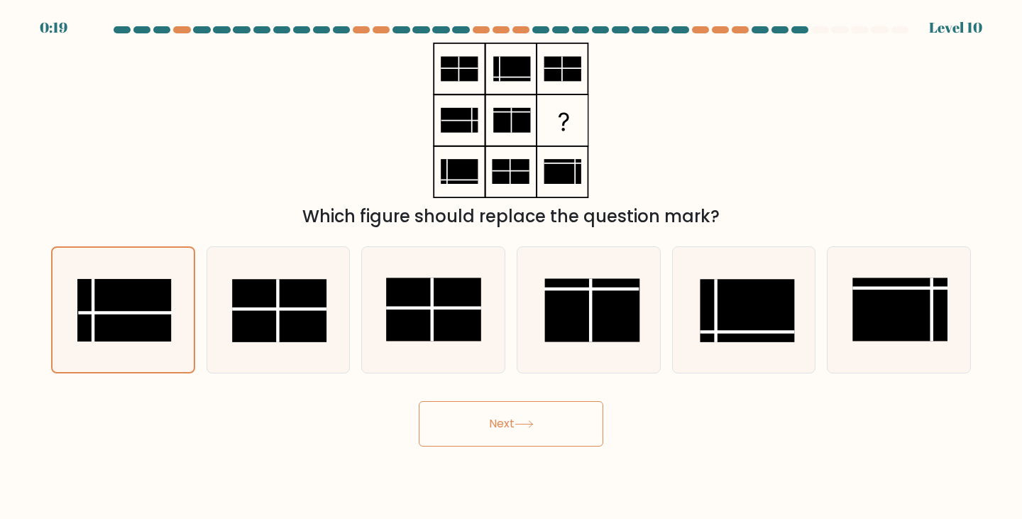
click at [592, 450] on body "0:19 Level 10" at bounding box center [511, 259] width 1022 height 519
click at [553, 424] on button "Next" at bounding box center [511, 423] width 184 height 45
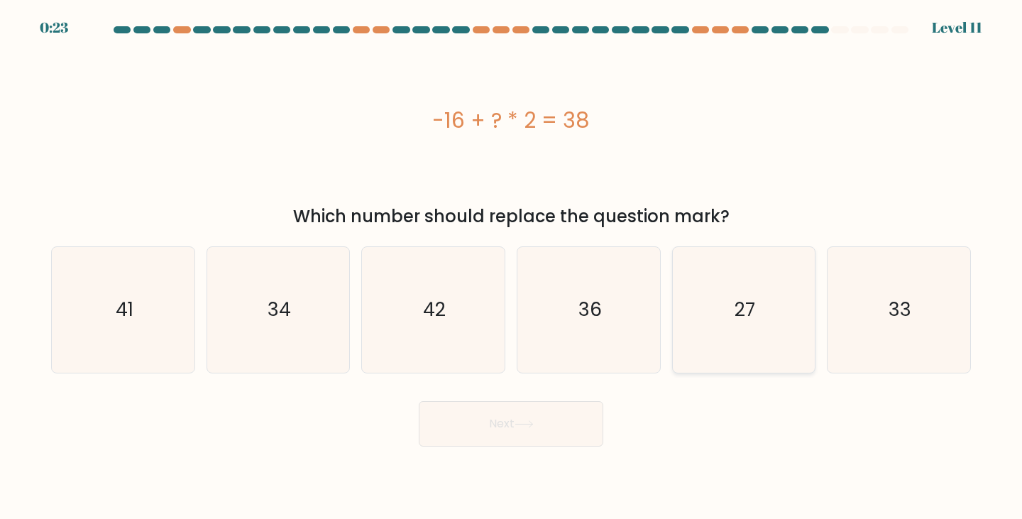
click at [727, 292] on icon "27" at bounding box center [744, 310] width 126 height 126
click at [511, 267] on input "e. 27" at bounding box center [511, 263] width 1 height 7
radio input "true"
click at [577, 420] on button "Next" at bounding box center [511, 423] width 184 height 45
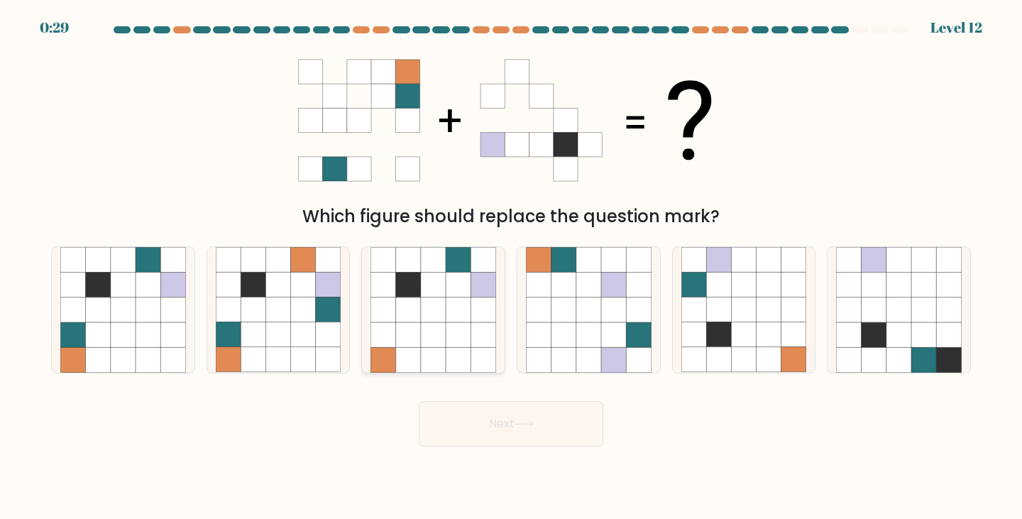
click at [454, 277] on icon at bounding box center [457, 284] width 25 height 25
click at [511, 267] on input "c." at bounding box center [511, 263] width 1 height 7
radio input "true"
click at [486, 410] on button "Next" at bounding box center [511, 423] width 184 height 45
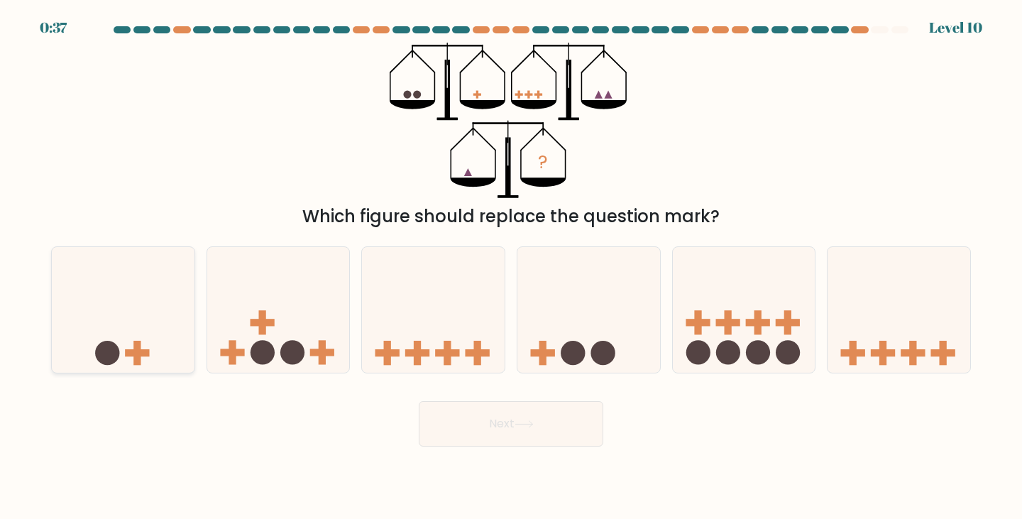
click at [162, 341] on icon at bounding box center [123, 309] width 143 height 118
click at [511, 267] on input "a." at bounding box center [511, 263] width 1 height 7
radio input "true"
click at [574, 337] on icon at bounding box center [588, 309] width 143 height 118
click at [511, 267] on input "d." at bounding box center [511, 263] width 1 height 7
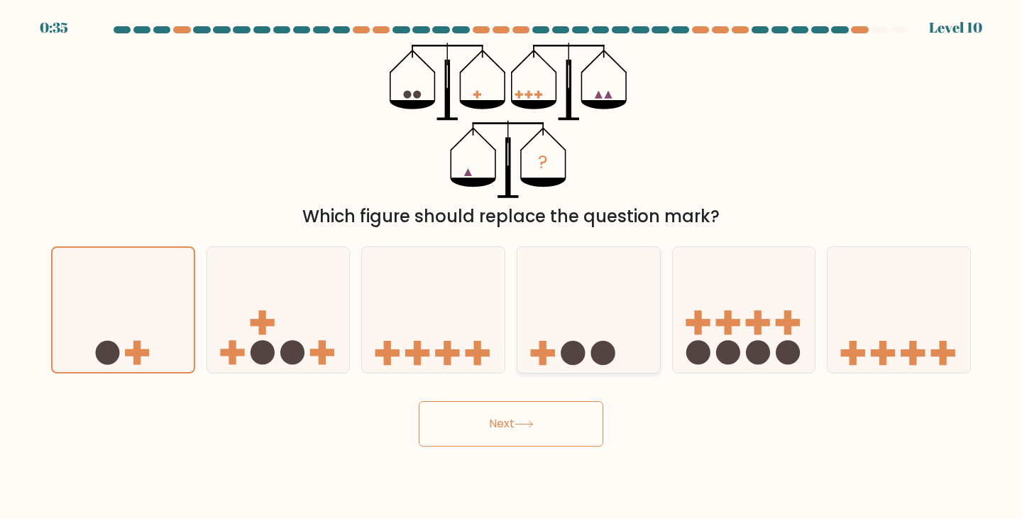
radio input "true"
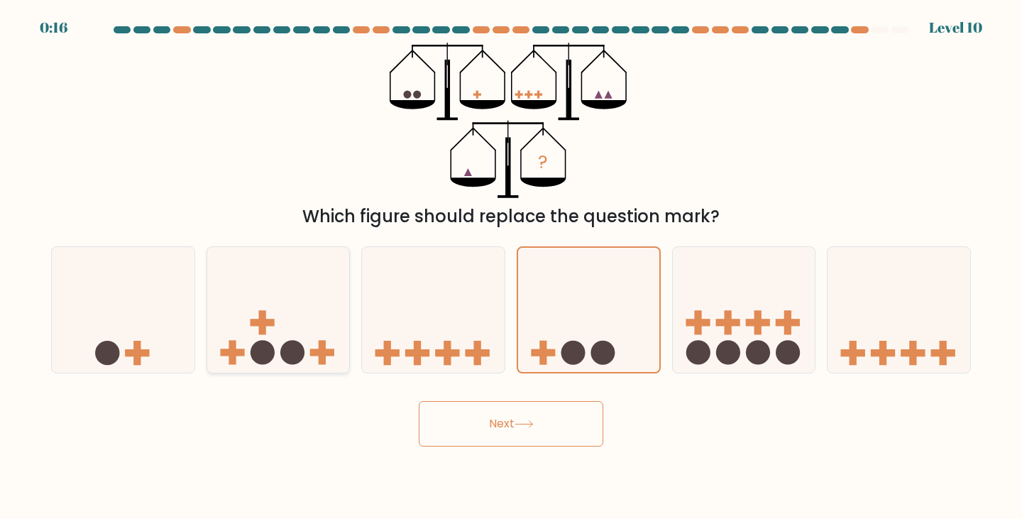
click at [331, 294] on icon at bounding box center [278, 309] width 143 height 118
click at [511, 267] on input "b." at bounding box center [511, 263] width 1 height 7
radio input "true"
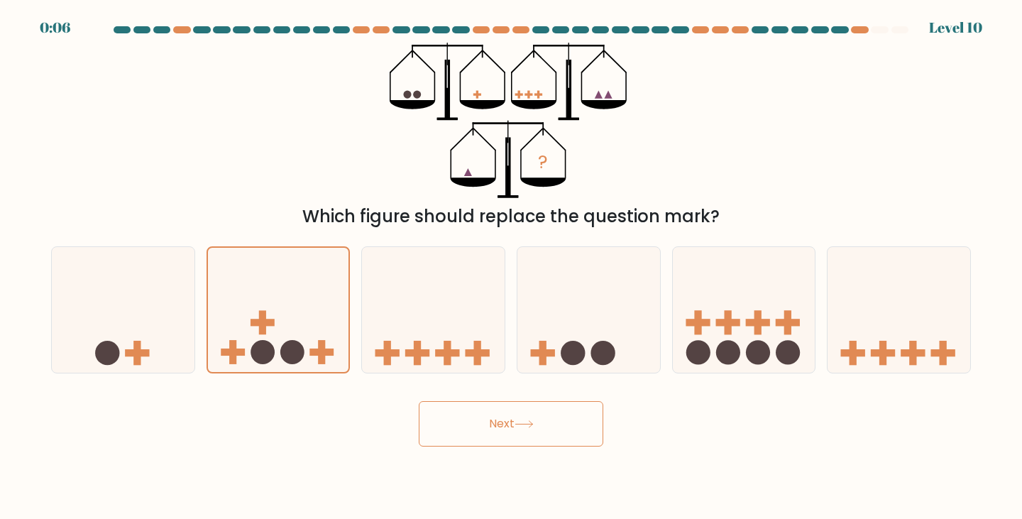
click at [543, 426] on button "Next" at bounding box center [511, 423] width 184 height 45
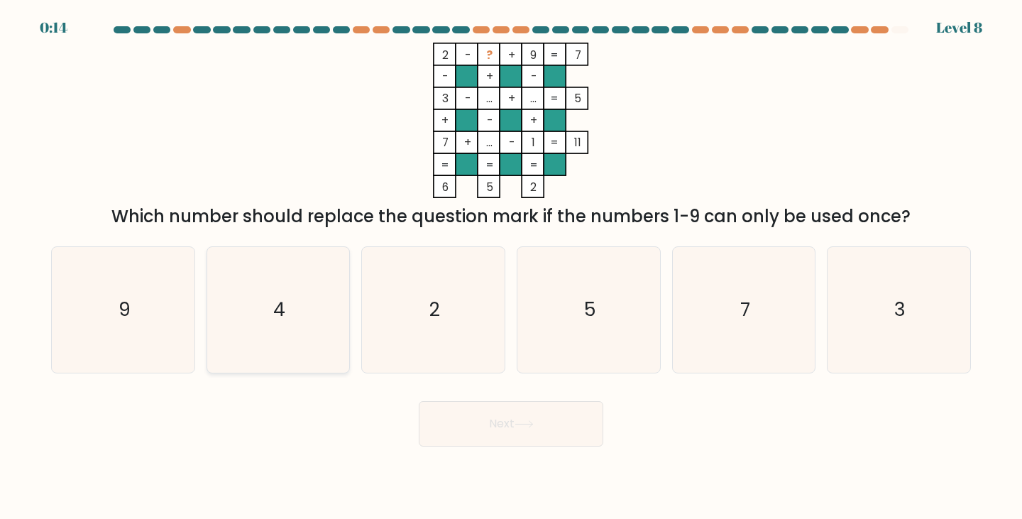
click at [287, 321] on icon "4" at bounding box center [279, 310] width 126 height 126
click at [511, 267] on input "b. 4" at bounding box center [511, 263] width 1 height 7
radio input "true"
click at [457, 409] on button "Next" at bounding box center [511, 423] width 184 height 45
drag, startPoint x: 539, startPoint y: 425, endPoint x: 572, endPoint y: 432, distance: 33.4
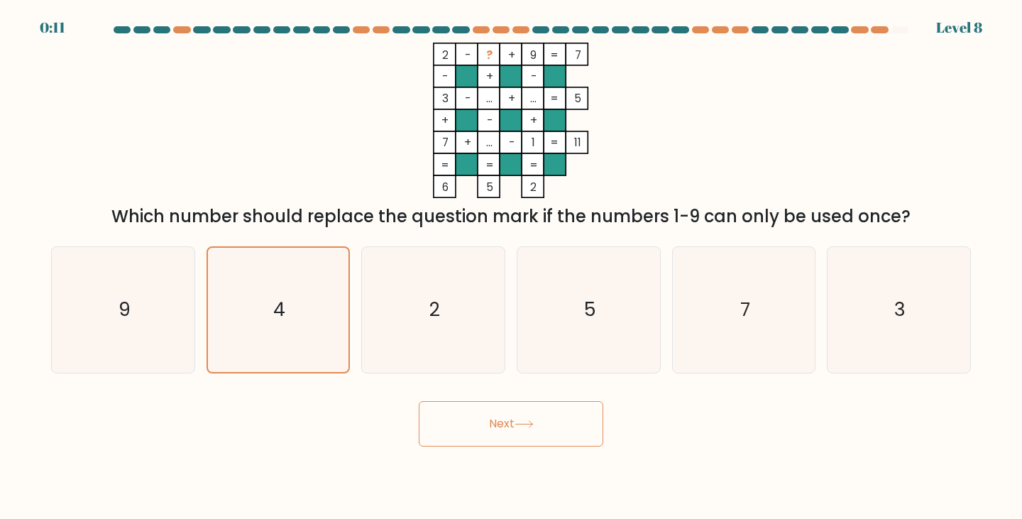
click at [538, 425] on button "Next" at bounding box center [511, 423] width 184 height 45
click at [523, 424] on icon at bounding box center [523, 424] width 19 height 8
click at [532, 436] on button "Next" at bounding box center [511, 423] width 184 height 45
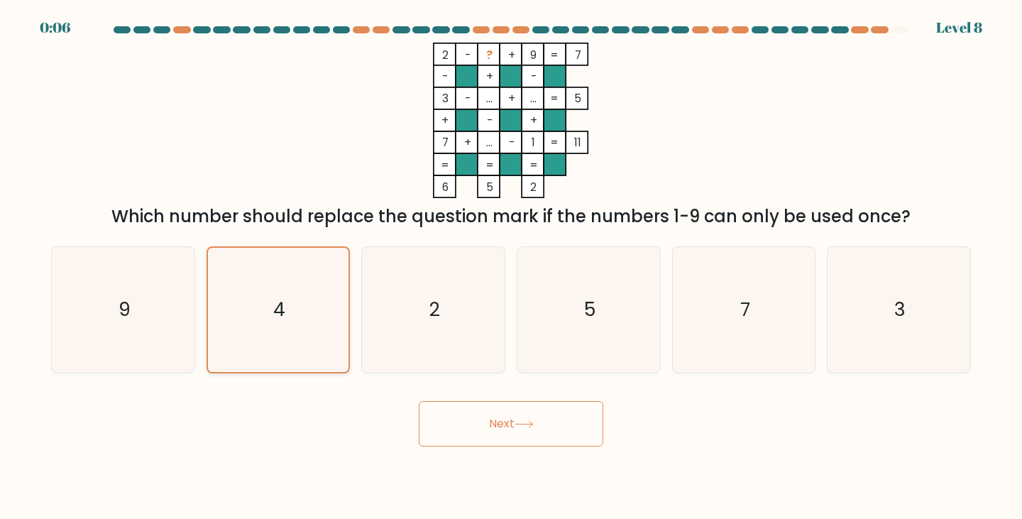
click at [284, 325] on icon "4" at bounding box center [278, 310] width 124 height 124
click at [511, 267] on input "b. 4" at bounding box center [511, 263] width 1 height 7
click at [497, 419] on button "Next" at bounding box center [511, 423] width 184 height 45
click at [516, 428] on button "Next" at bounding box center [511, 423] width 184 height 45
click at [517, 428] on button "Next" at bounding box center [511, 423] width 184 height 45
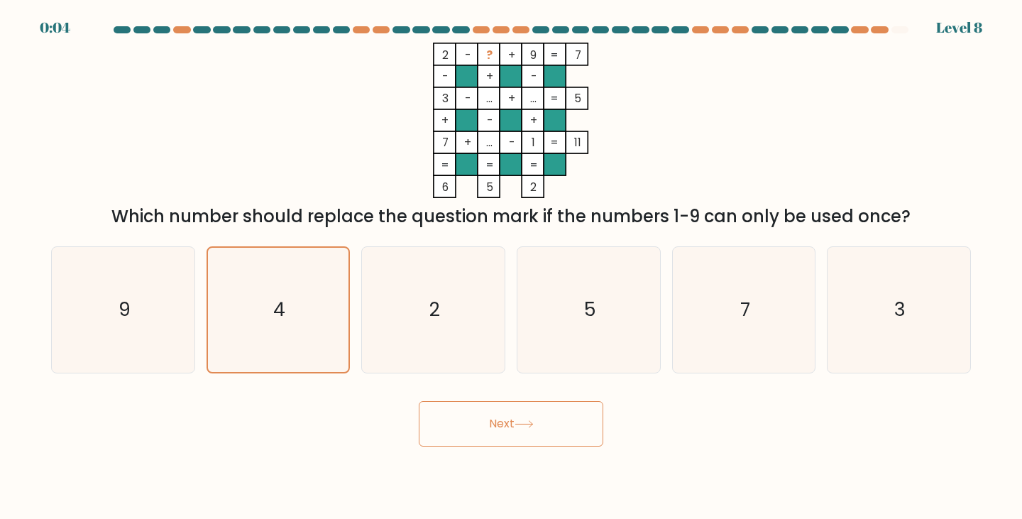
click at [518, 428] on button "Next" at bounding box center [511, 423] width 184 height 45
click at [419, 401] on button "Next" at bounding box center [511, 423] width 184 height 45
click at [518, 428] on button "Next" at bounding box center [511, 423] width 184 height 45
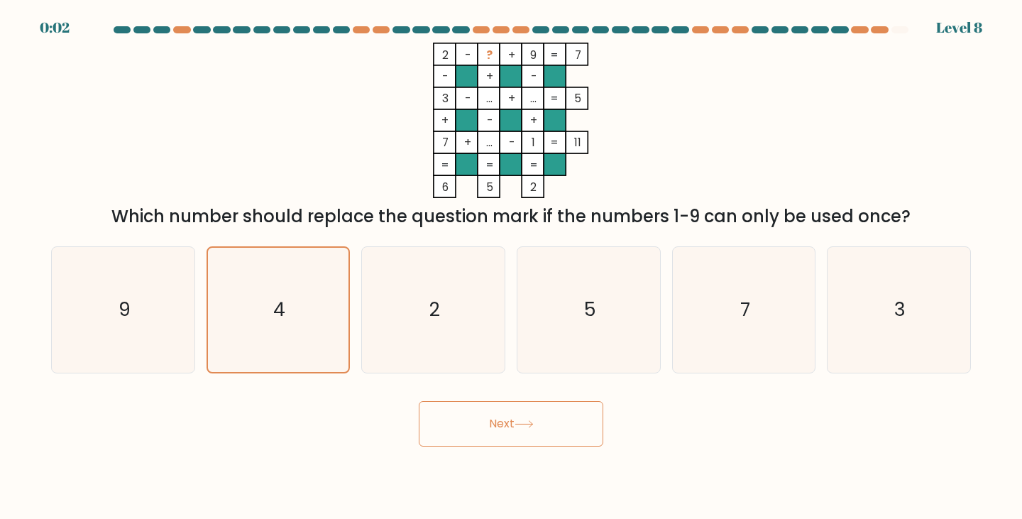
click at [518, 428] on button "Next" at bounding box center [511, 423] width 184 height 45
click at [519, 428] on button "Next" at bounding box center [511, 423] width 184 height 45
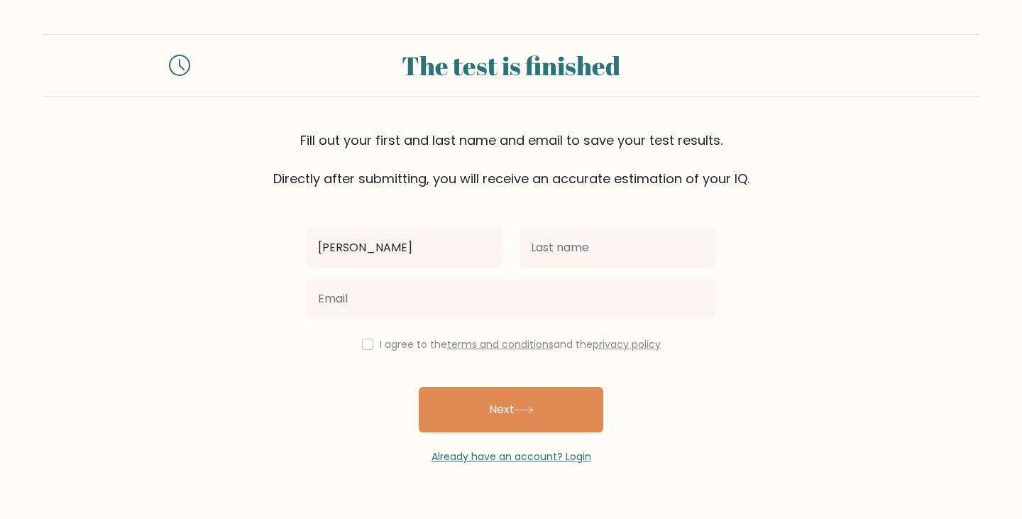
type input "[PERSON_NAME]"
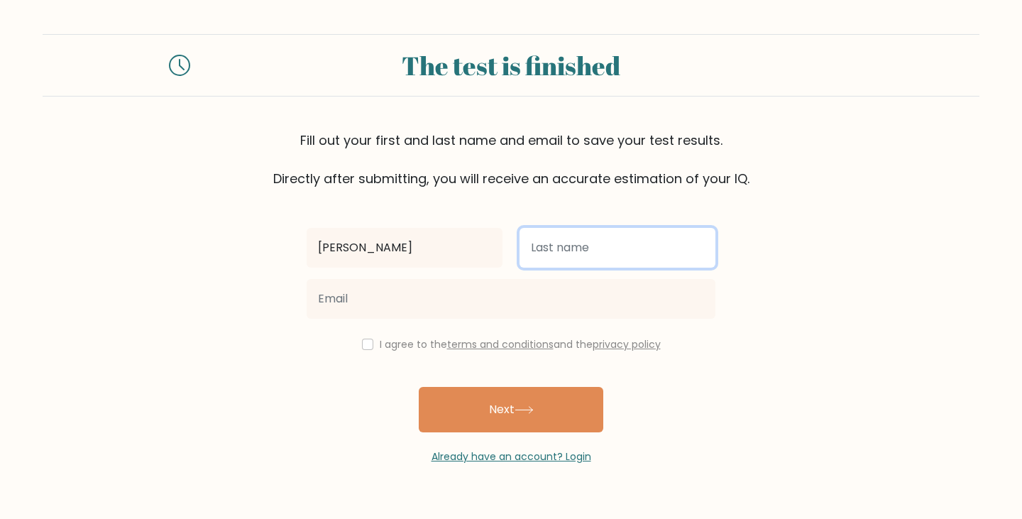
click at [585, 246] on input "text" at bounding box center [617, 248] width 196 height 40
type input "[PERSON_NAME]"
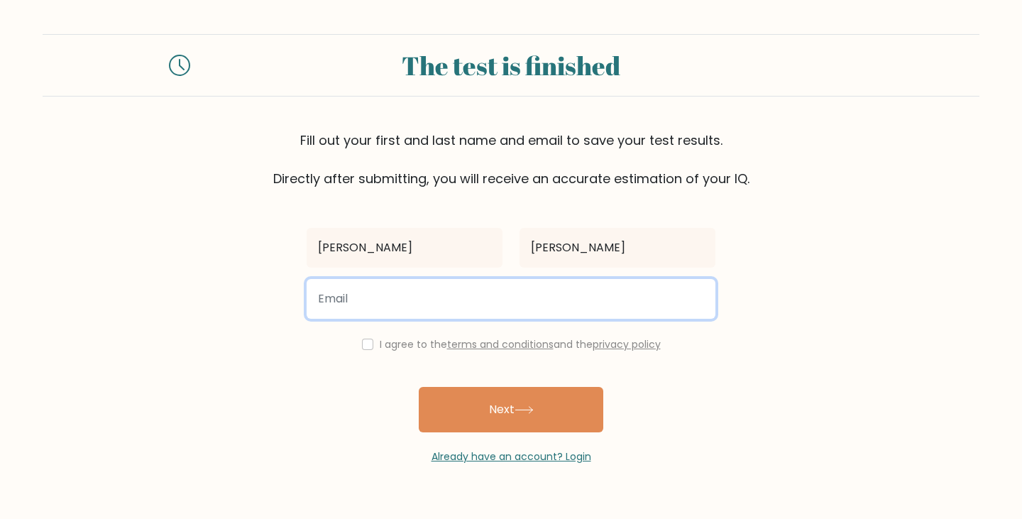
click at [534, 307] on input "email" at bounding box center [510, 299] width 409 height 40
type input "[EMAIL_ADDRESS][DOMAIN_NAME]"
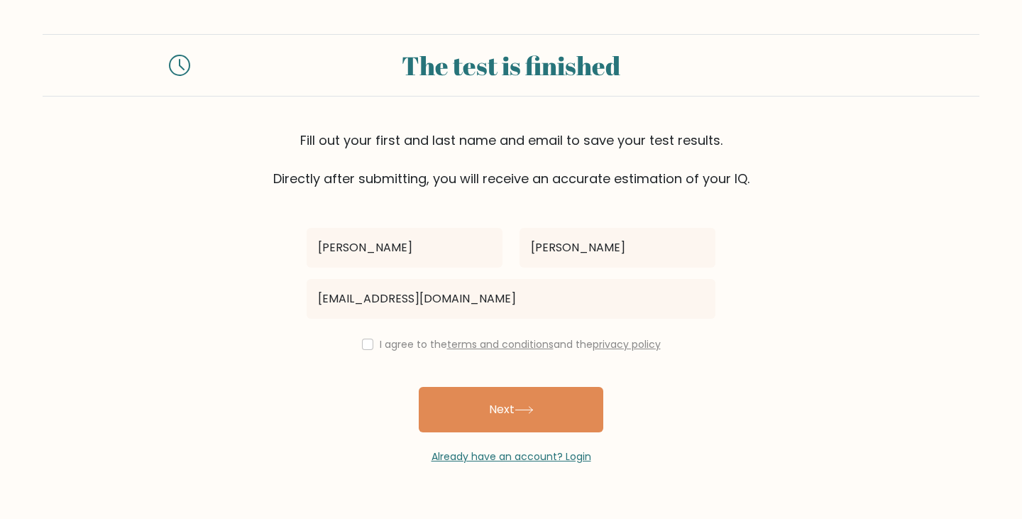
click at [404, 346] on label "I agree to the terms and conditions and the privacy policy" at bounding box center [520, 344] width 281 height 14
click at [384, 344] on label "I agree to the terms and conditions and the privacy policy" at bounding box center [520, 344] width 281 height 14
click at [367, 343] on input "checkbox" at bounding box center [367, 343] width 11 height 11
checkbox input "true"
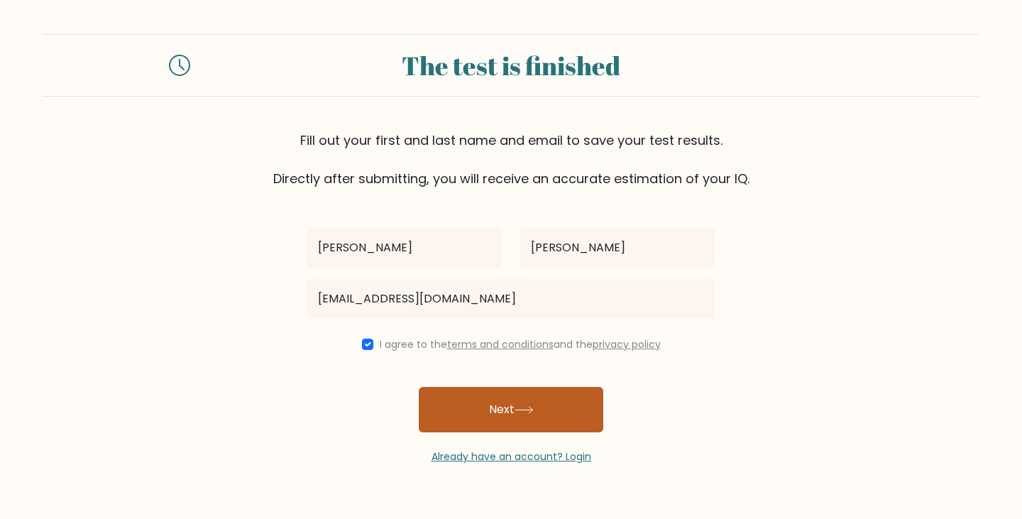
click at [518, 401] on button "Next" at bounding box center [511, 409] width 184 height 45
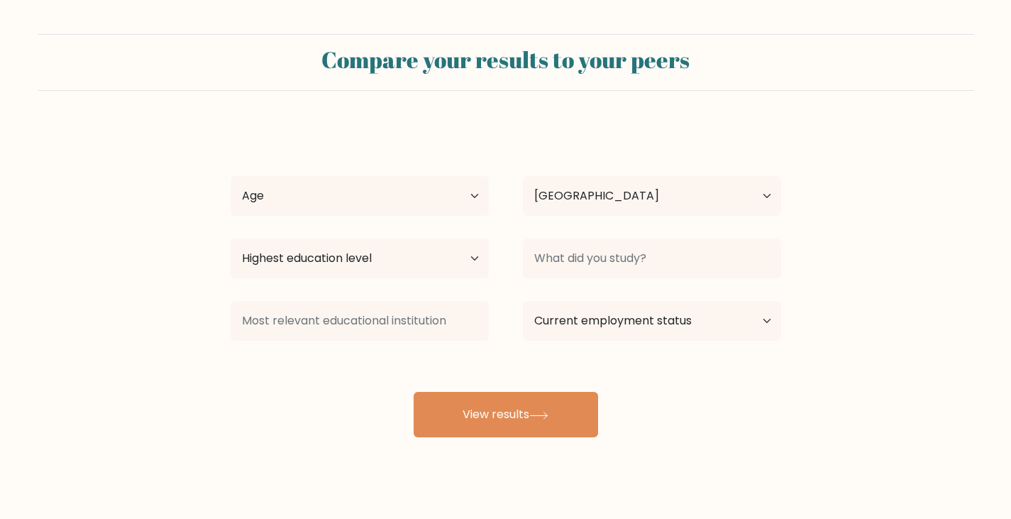
select select "PH"
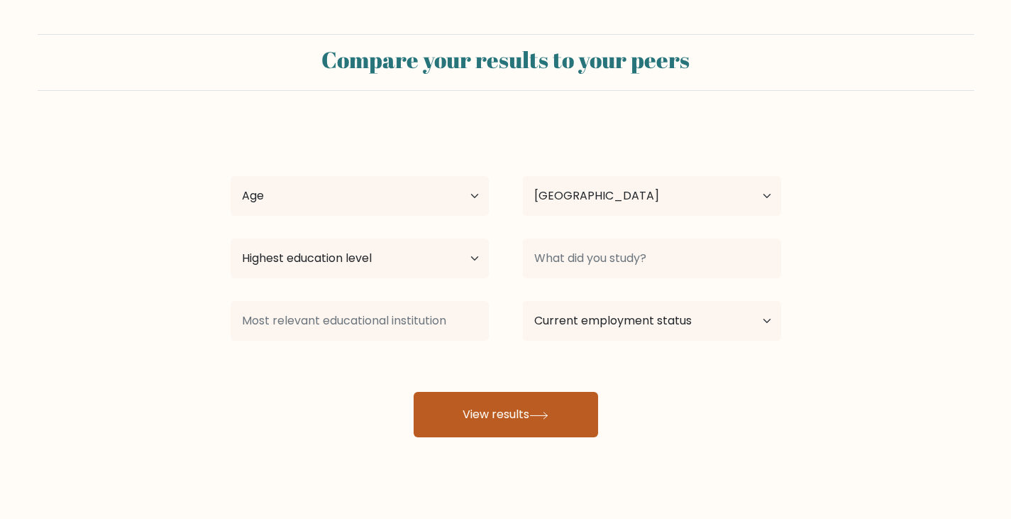
click at [524, 416] on button "View results" at bounding box center [506, 414] width 184 height 45
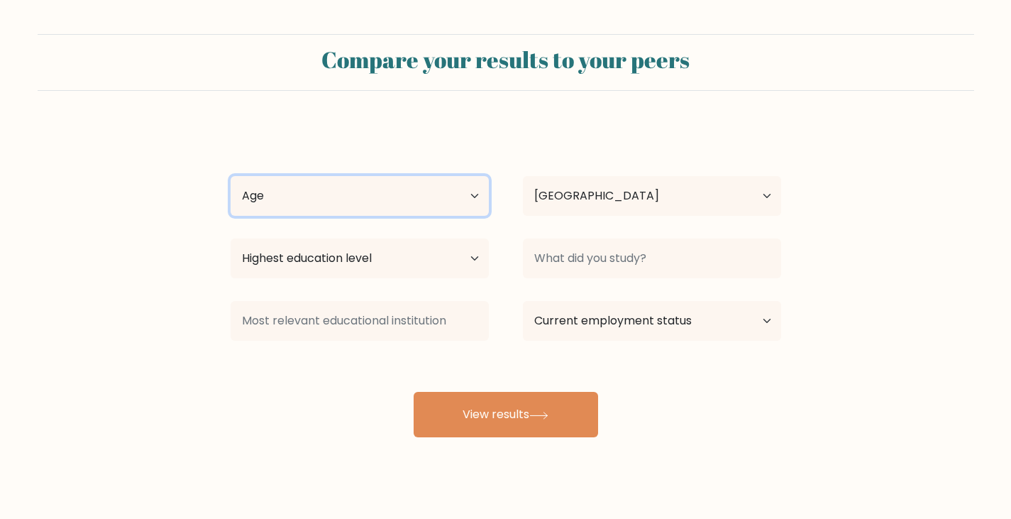
click at [463, 199] on select "Age Under [DEMOGRAPHIC_DATA] [DEMOGRAPHIC_DATA] [DEMOGRAPHIC_DATA] [DEMOGRAPHIC…" at bounding box center [360, 196] width 258 height 40
select select "25_34"
click at [231, 176] on select "Age Under [DEMOGRAPHIC_DATA] [DEMOGRAPHIC_DATA] [DEMOGRAPHIC_DATA] [DEMOGRAPHIC…" at bounding box center [360, 196] width 258 height 40
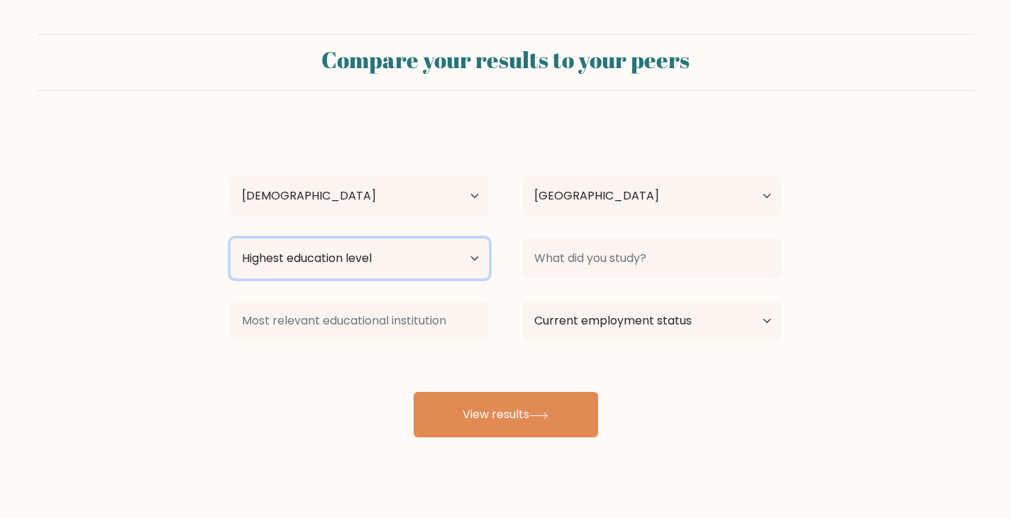
click at [451, 263] on select "Highest education level No schooling Primary Lower Secondary Upper Secondary Oc…" at bounding box center [360, 258] width 258 height 40
select select "upper_secondary"
click at [231, 238] on select "Highest education level No schooling Primary Lower Secondary Upper Secondary Oc…" at bounding box center [360, 258] width 258 height 40
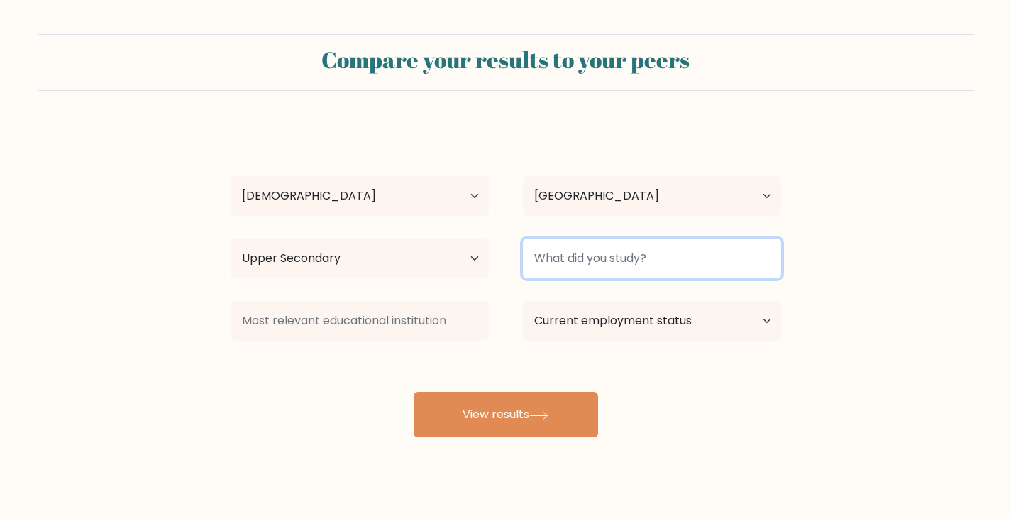
click at [633, 262] on input at bounding box center [652, 258] width 258 height 40
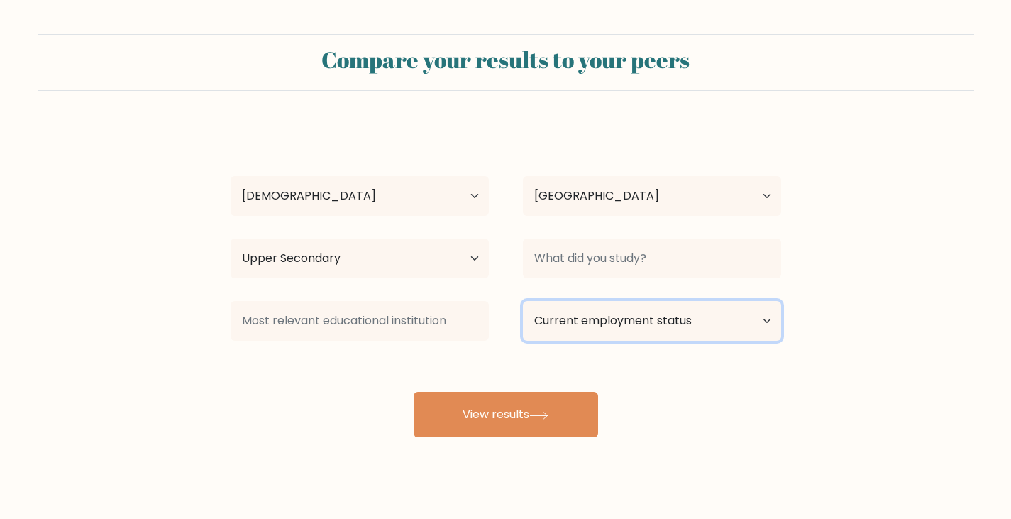
click at [621, 321] on select "Current employment status Employed Student Retired Other / prefer not to answer" at bounding box center [652, 321] width 258 height 40
select select "other"
click at [523, 301] on select "Current employment status Employed Student Retired Other / prefer not to answer" at bounding box center [652, 321] width 258 height 40
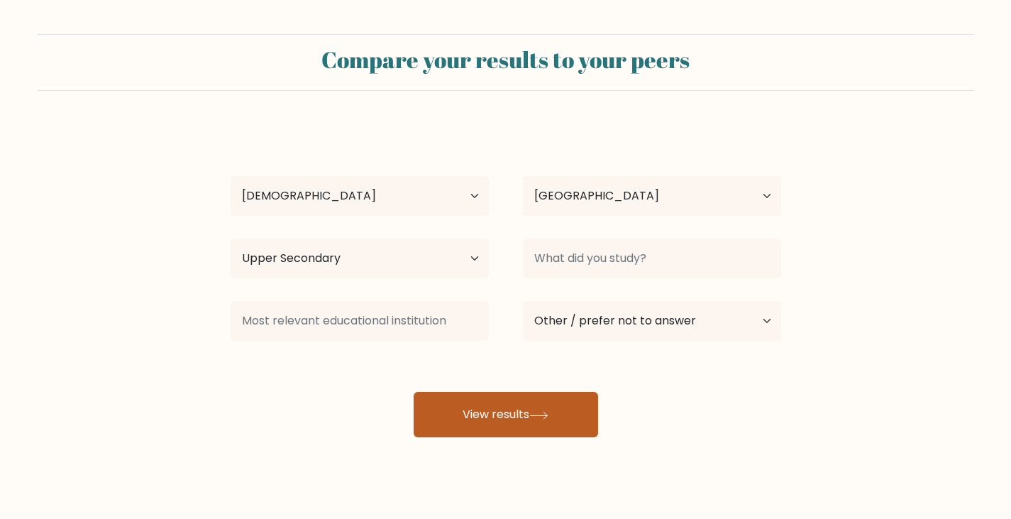
click at [563, 409] on button "View results" at bounding box center [506, 414] width 184 height 45
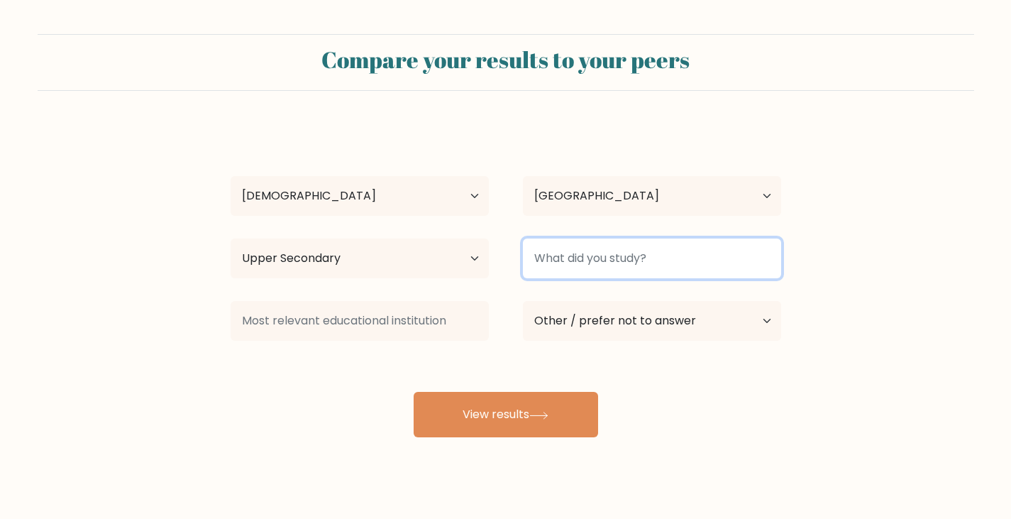
click at [714, 261] on input at bounding box center [652, 258] width 258 height 40
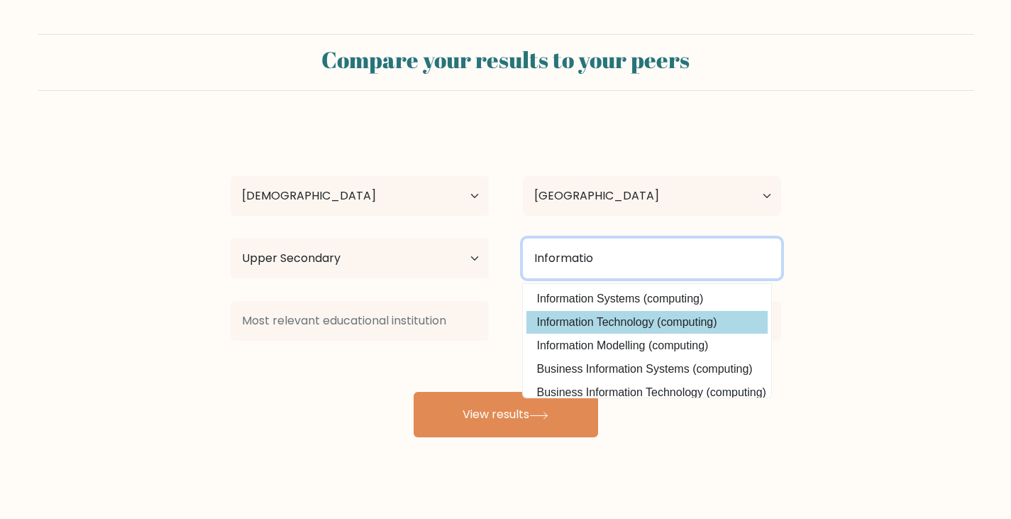
type input "Informatio"
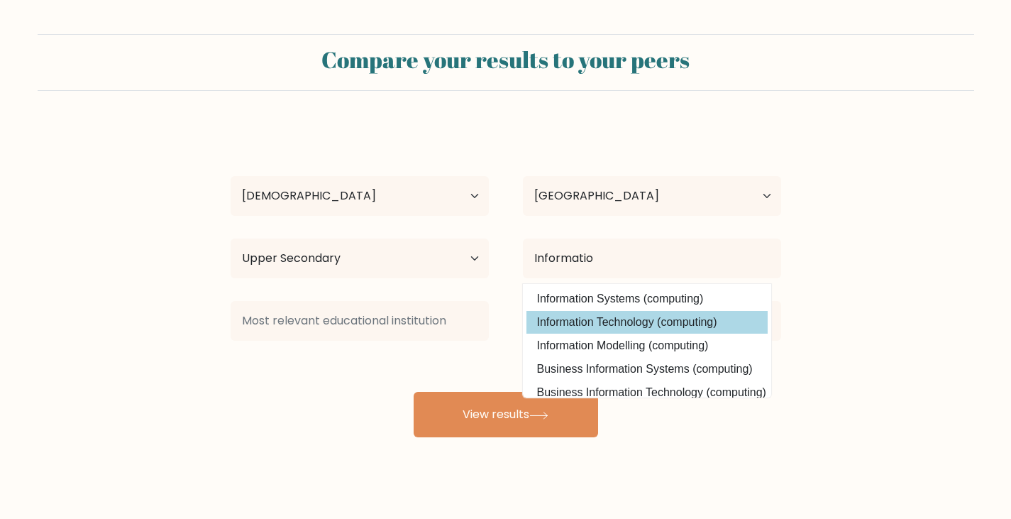
click at [704, 316] on div "Jason Vergel Sagario Age Under 18 years old 18-24 years old 25-34 years old 35-…" at bounding box center [506, 281] width 568 height 312
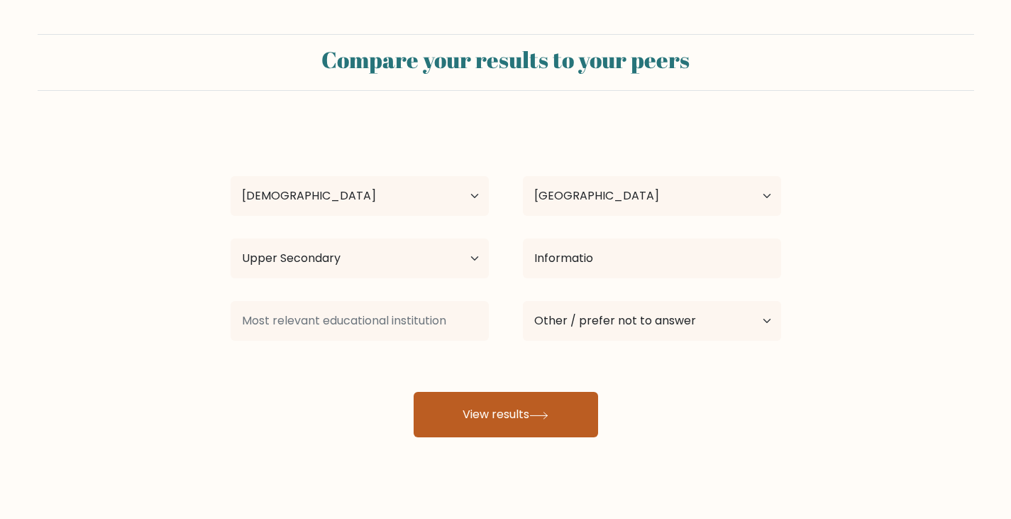
click at [512, 409] on button "View results" at bounding box center [506, 414] width 184 height 45
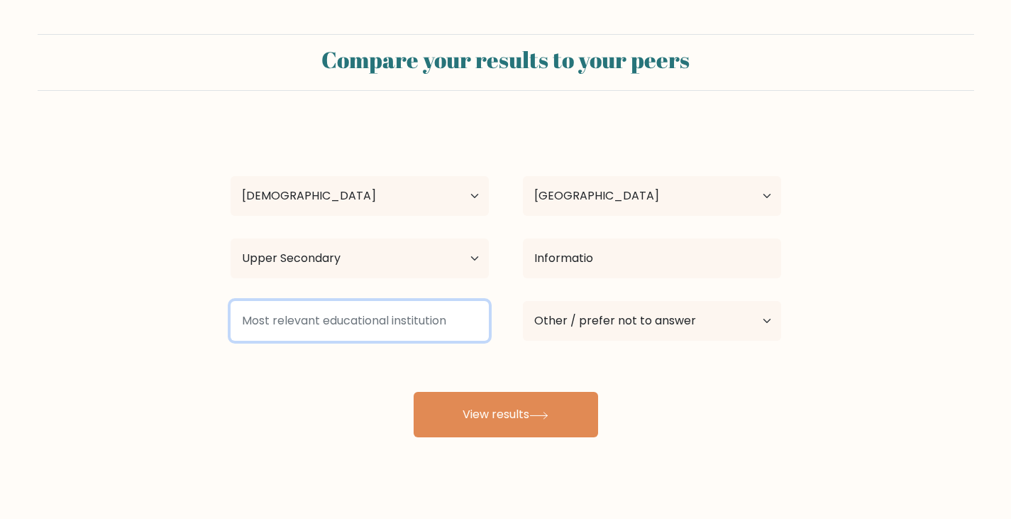
click at [366, 321] on input at bounding box center [360, 321] width 258 height 40
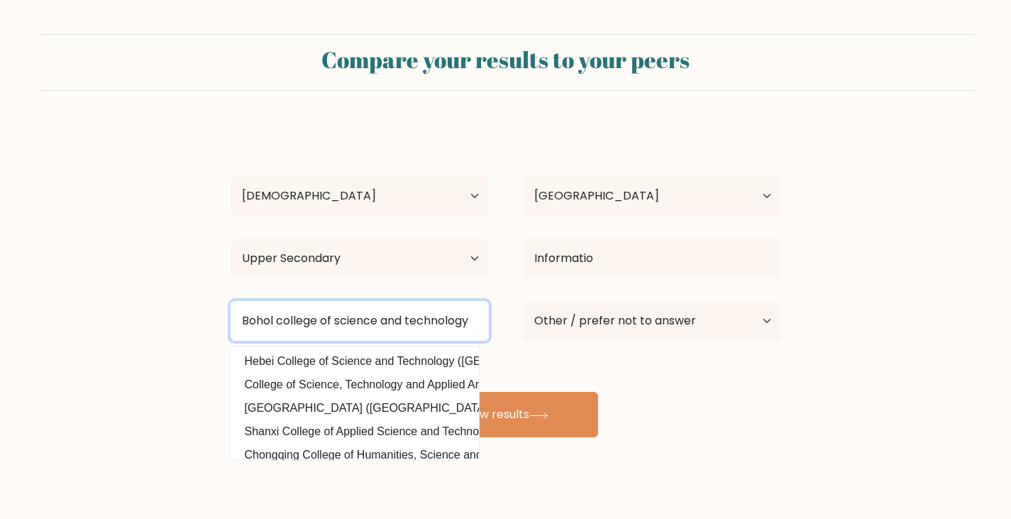
type input "Bohol college of science and technology"
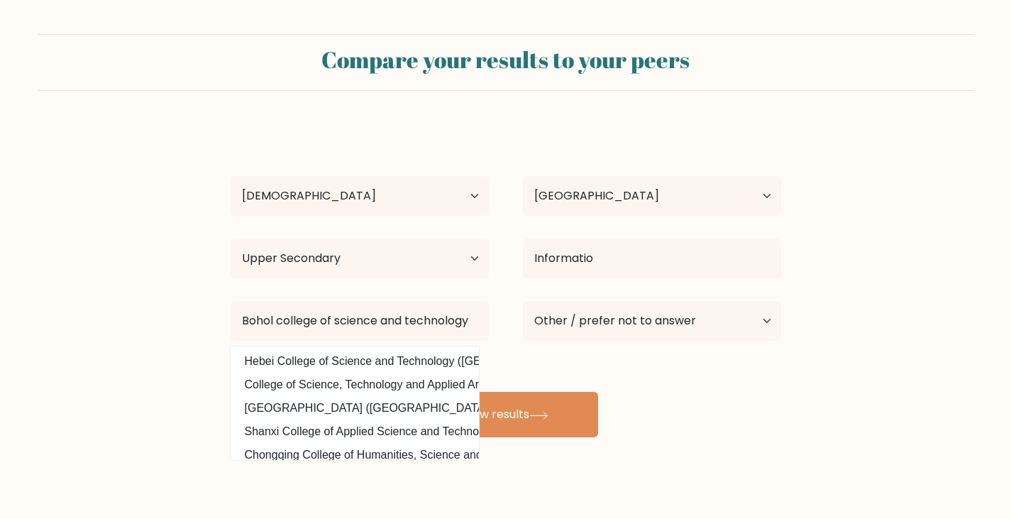
click at [87, 341] on form "Compare your results to your peers Jason Vergel Sagario Age Under 18 years old …" at bounding box center [505, 235] width 1011 height 403
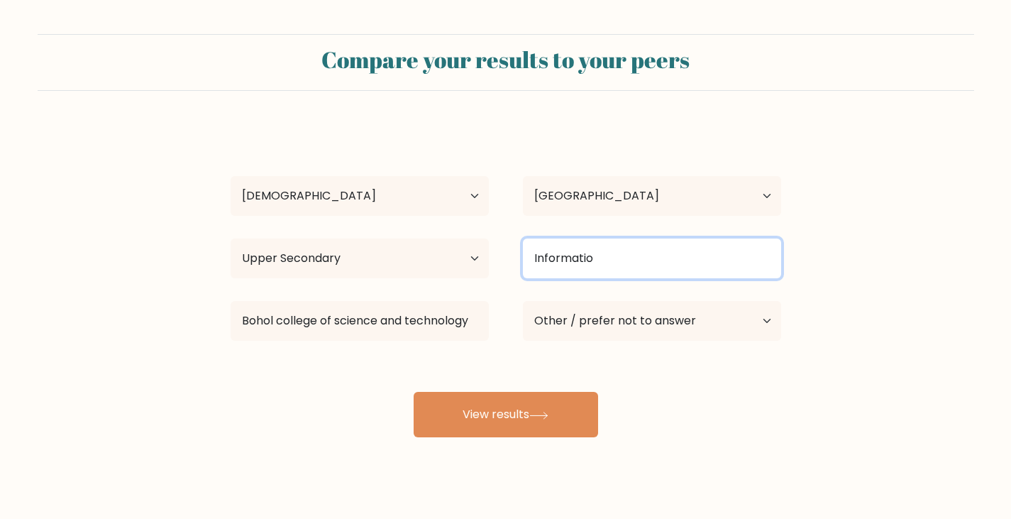
click at [609, 270] on input "Informatio" at bounding box center [652, 258] width 258 height 40
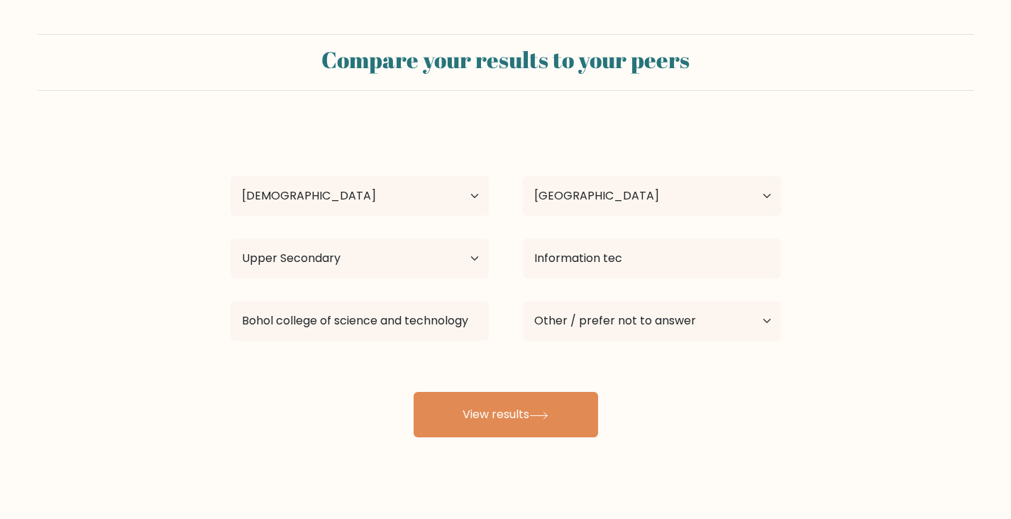
click at [642, 296] on div "Jason Vergel Sagario Age Under 18 years old 18-24 years old 25-34 years old 35-…" at bounding box center [506, 281] width 568 height 312
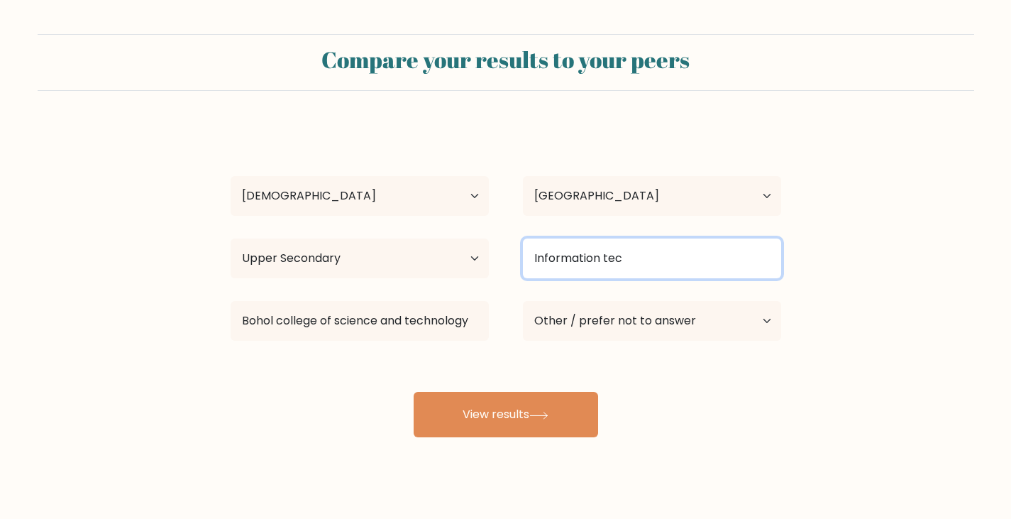
click at [653, 249] on input "Information tec" at bounding box center [652, 258] width 258 height 40
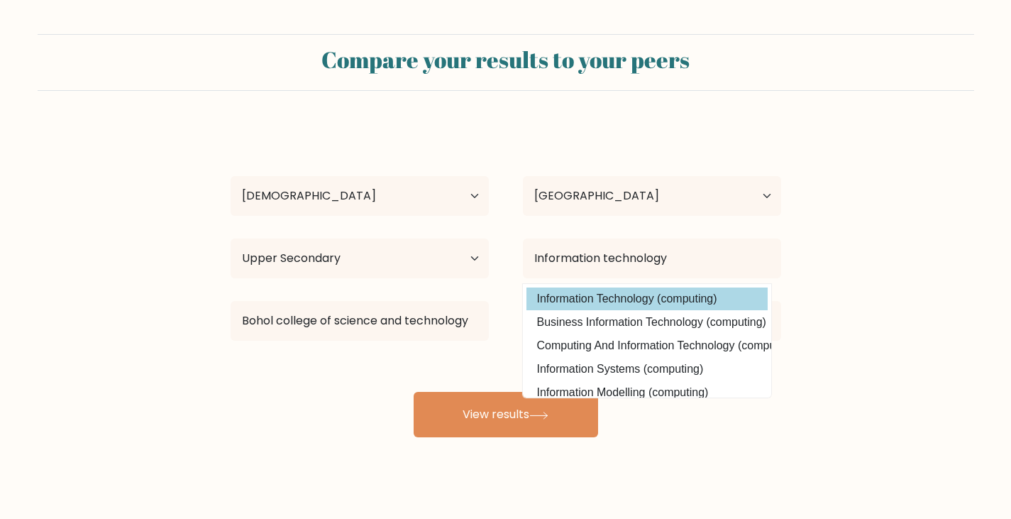
click at [646, 299] on option "Information Technology (computing)" at bounding box center [646, 298] width 241 height 23
type input "Information Technology"
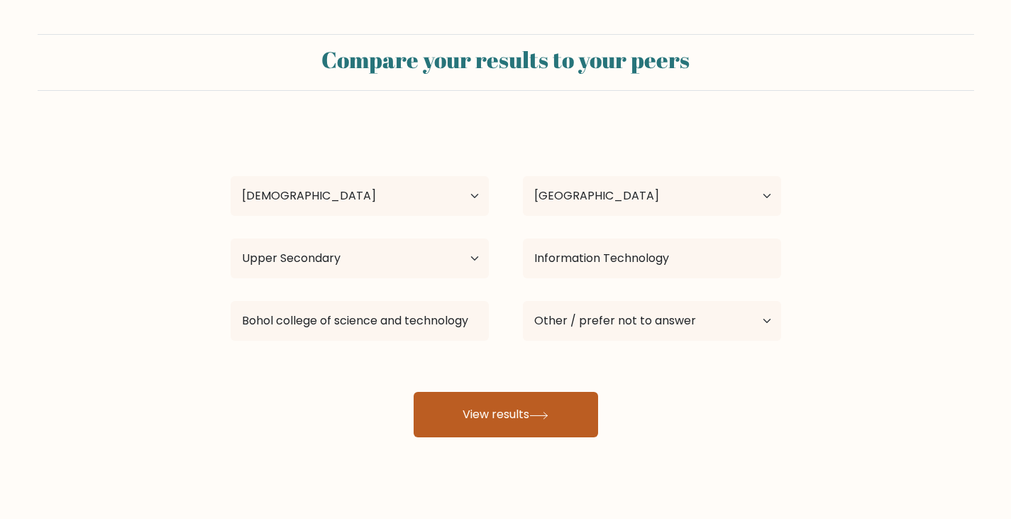
click at [568, 410] on button "View results" at bounding box center [506, 414] width 184 height 45
